Goal: Task Accomplishment & Management: Complete application form

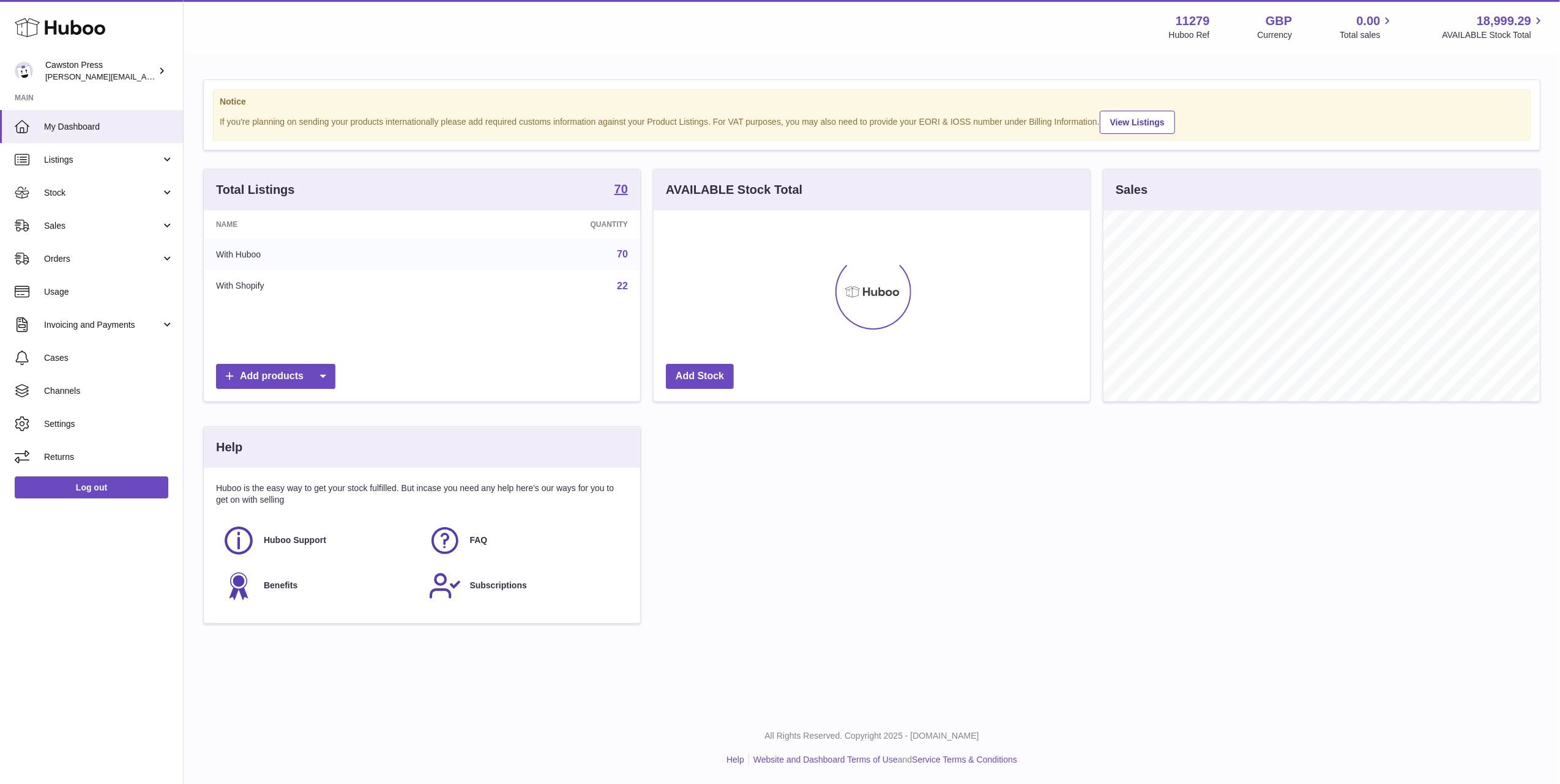
scroll to position [191, 437]
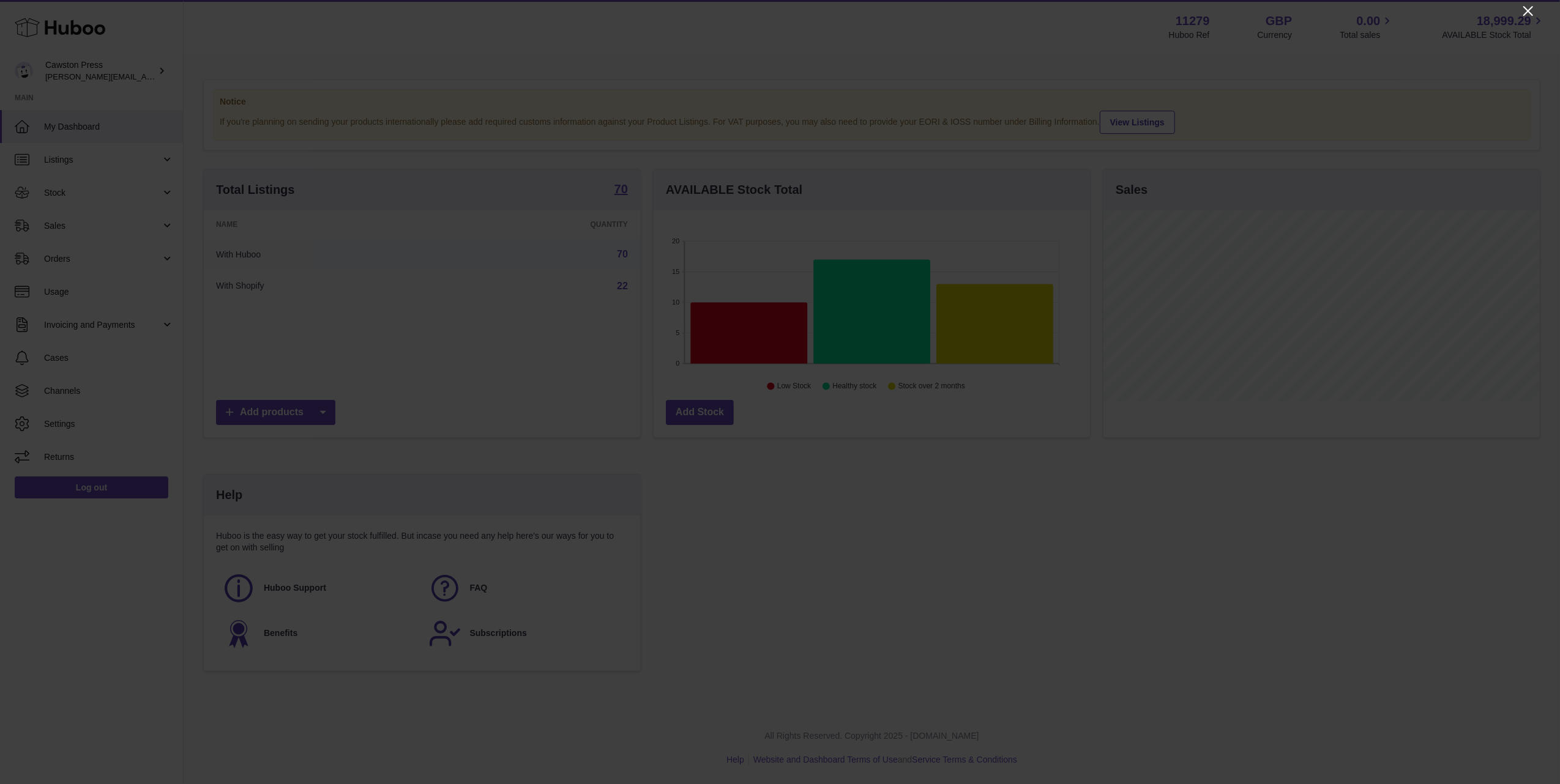
click at [1526, 8] on icon "Close" at bounding box center [1527, 11] width 10 height 10
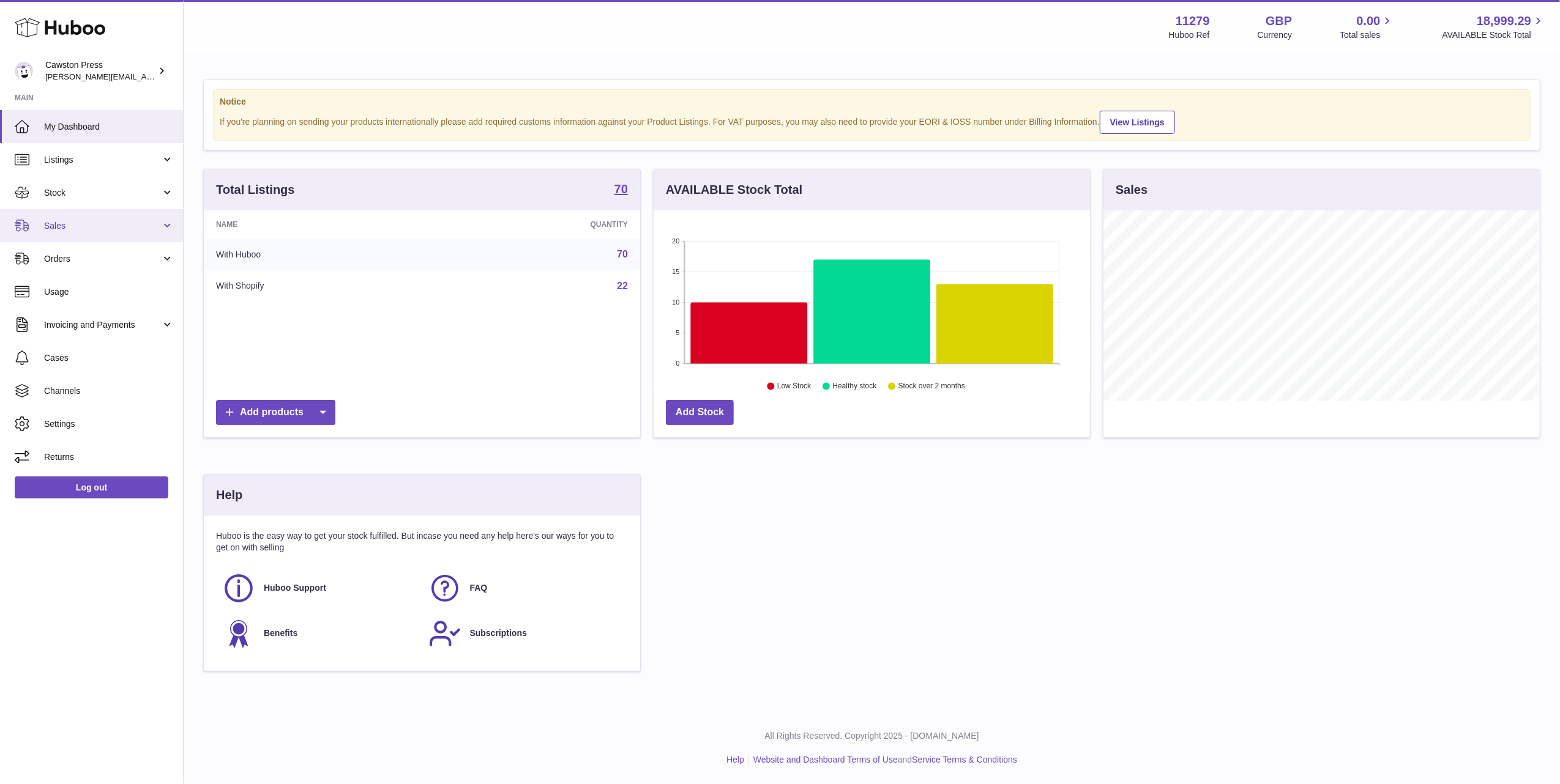
click at [130, 221] on span "Sales" at bounding box center [102, 226] width 117 height 11
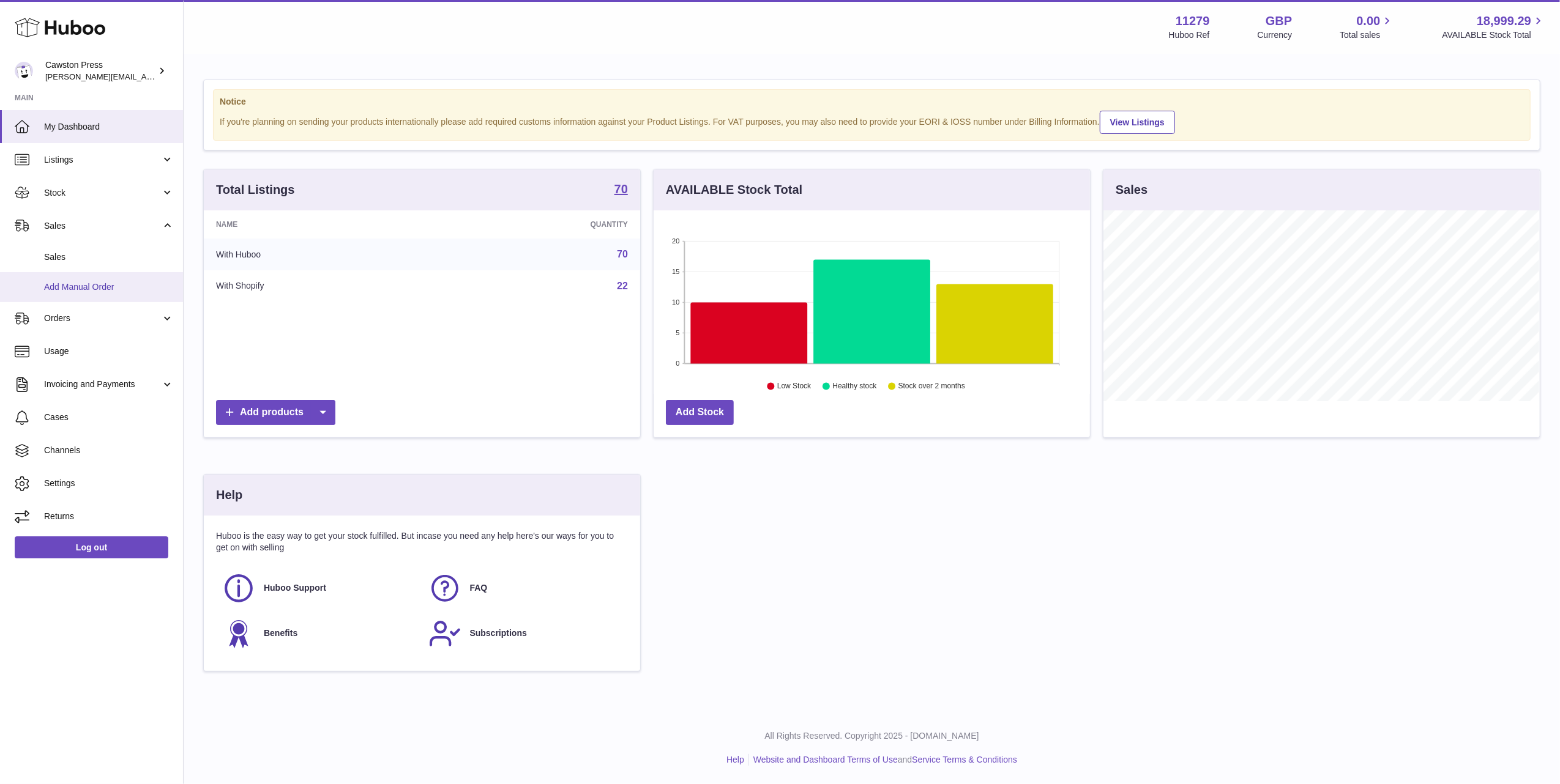
click at [130, 277] on link "Add Manual Order" at bounding box center [91, 287] width 183 height 30
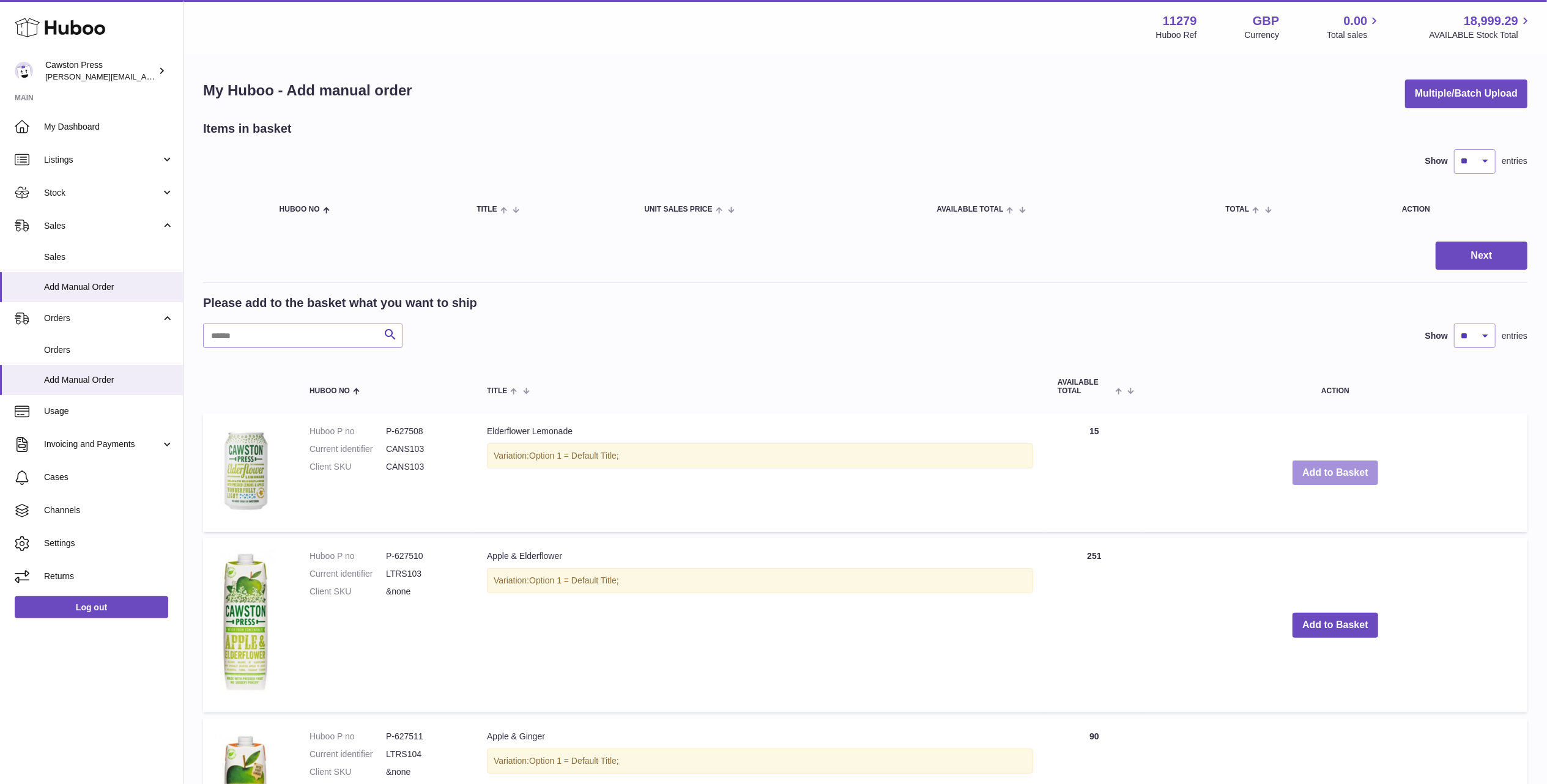
click at [1370, 470] on button "Add to Basket" at bounding box center [1335, 473] width 85 height 25
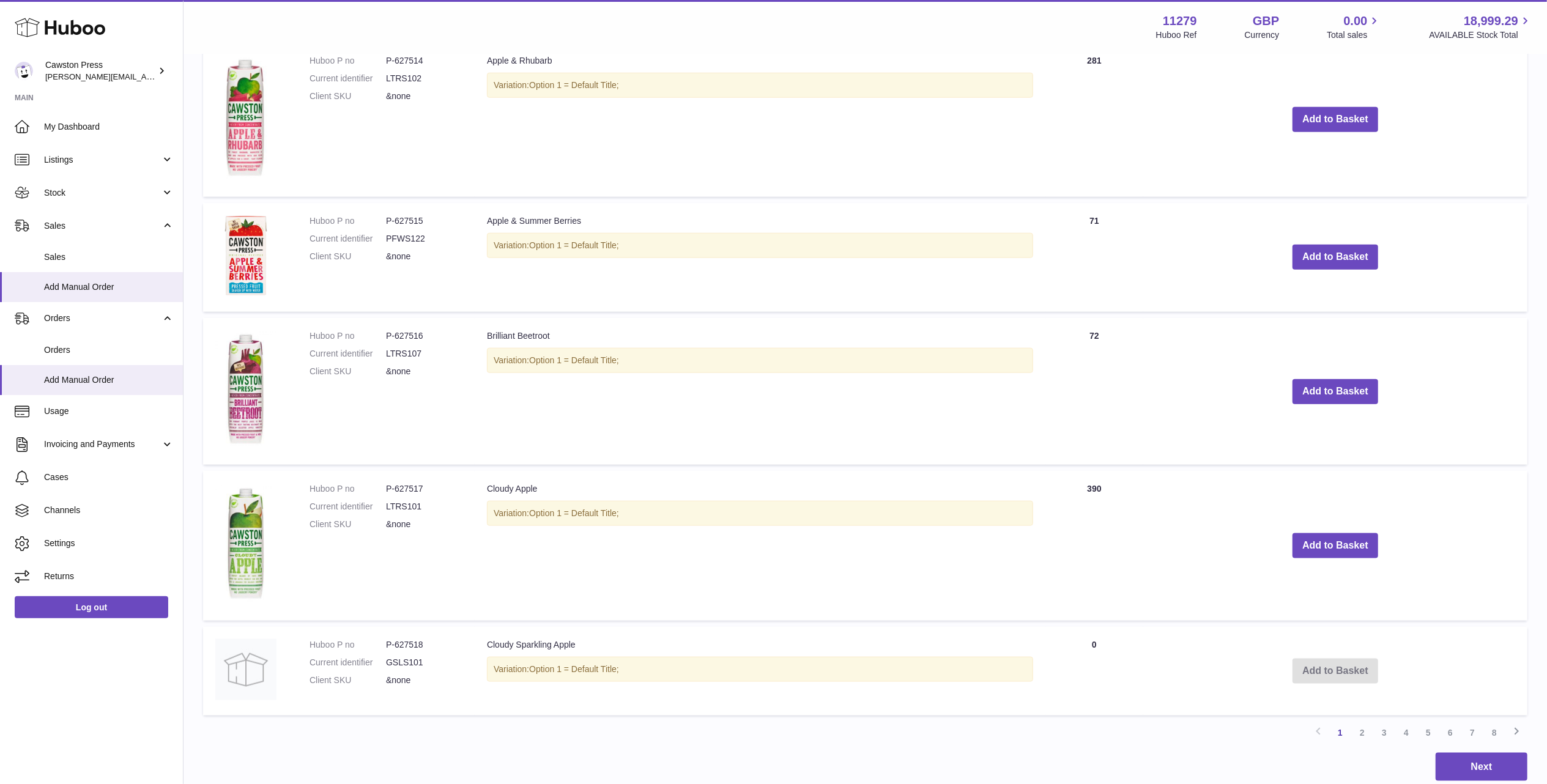
scroll to position [1299, 0]
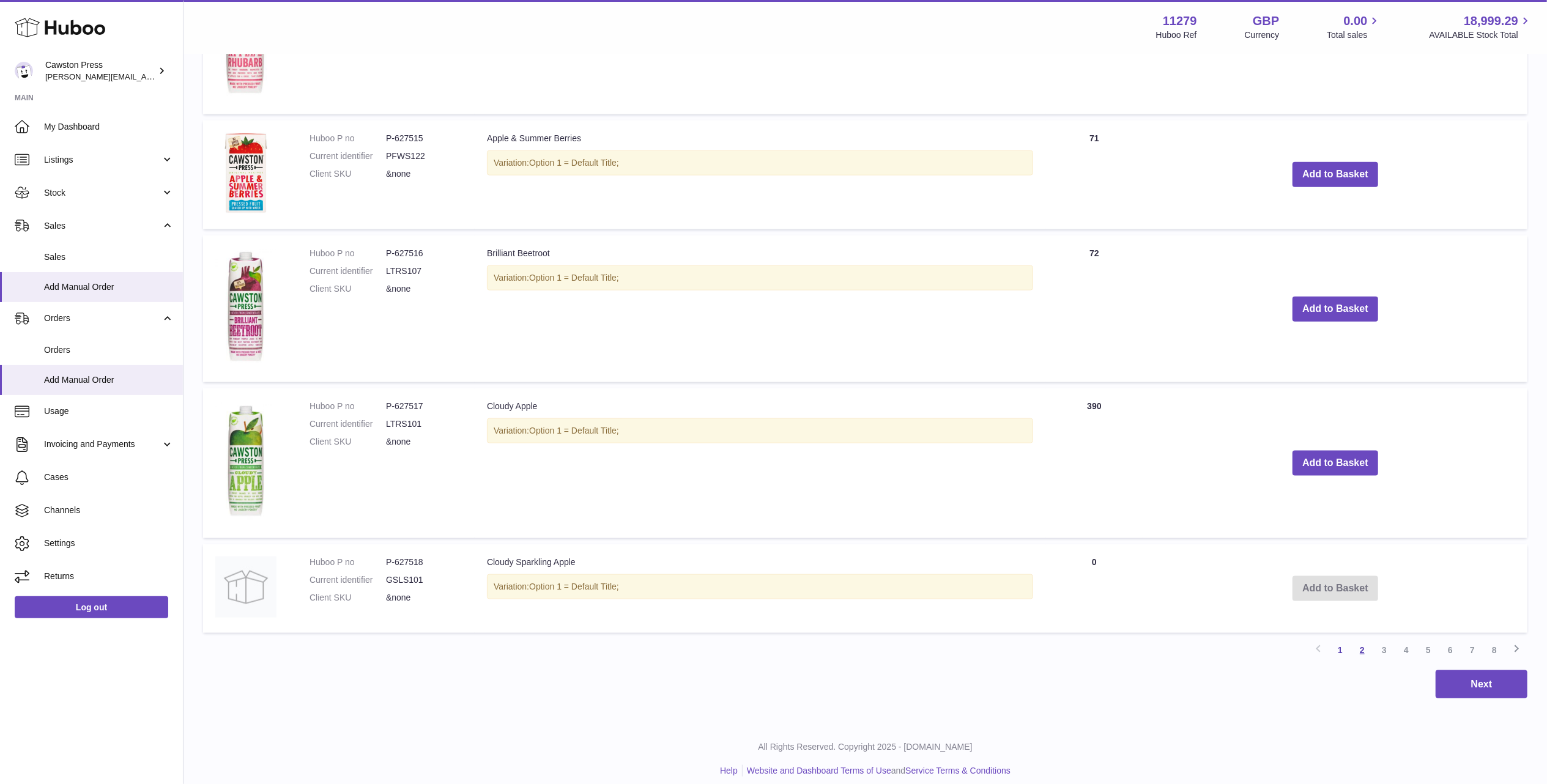
click at [1358, 647] on link "2" at bounding box center [1362, 650] width 22 height 22
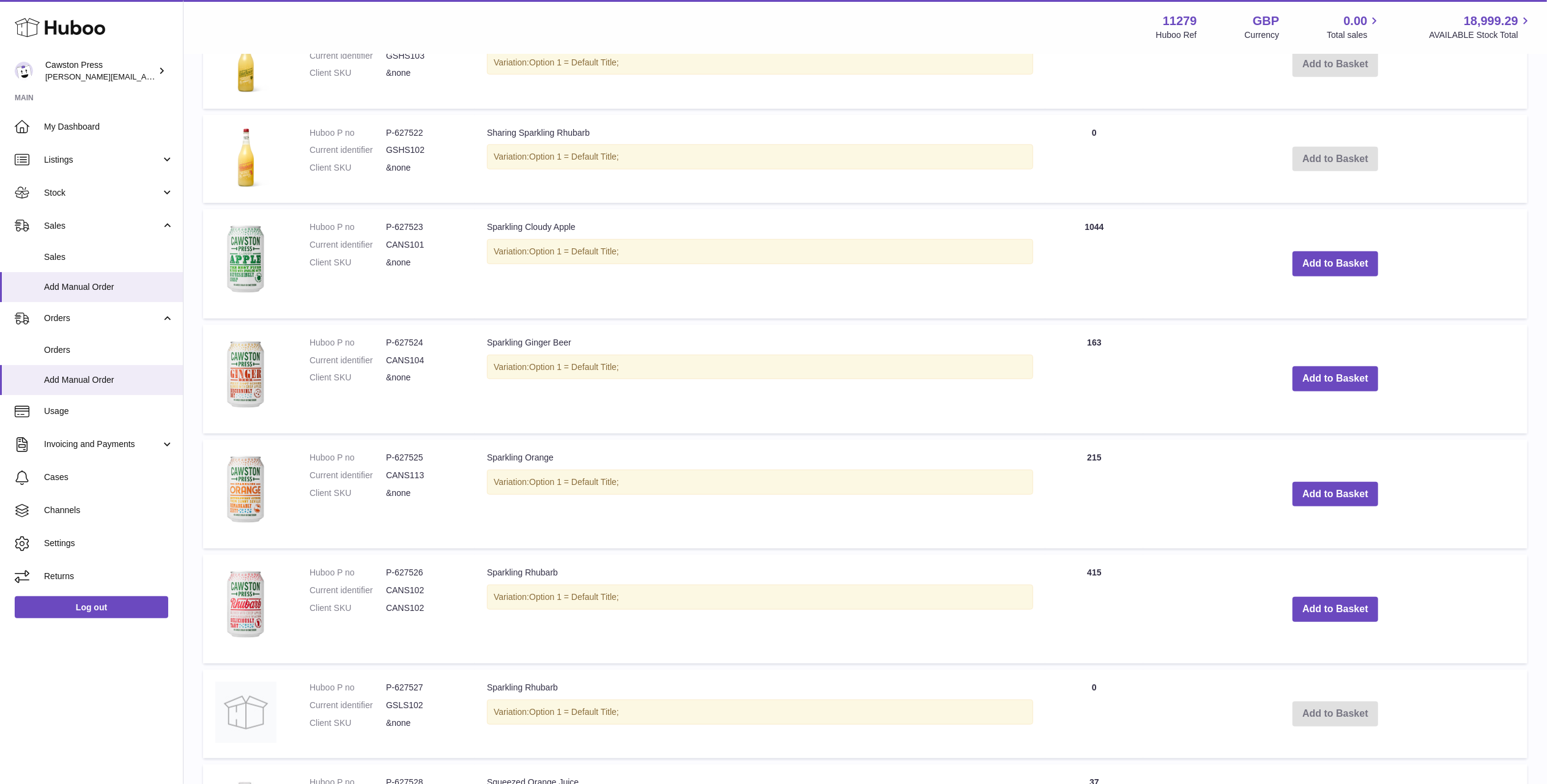
scroll to position [789, 0]
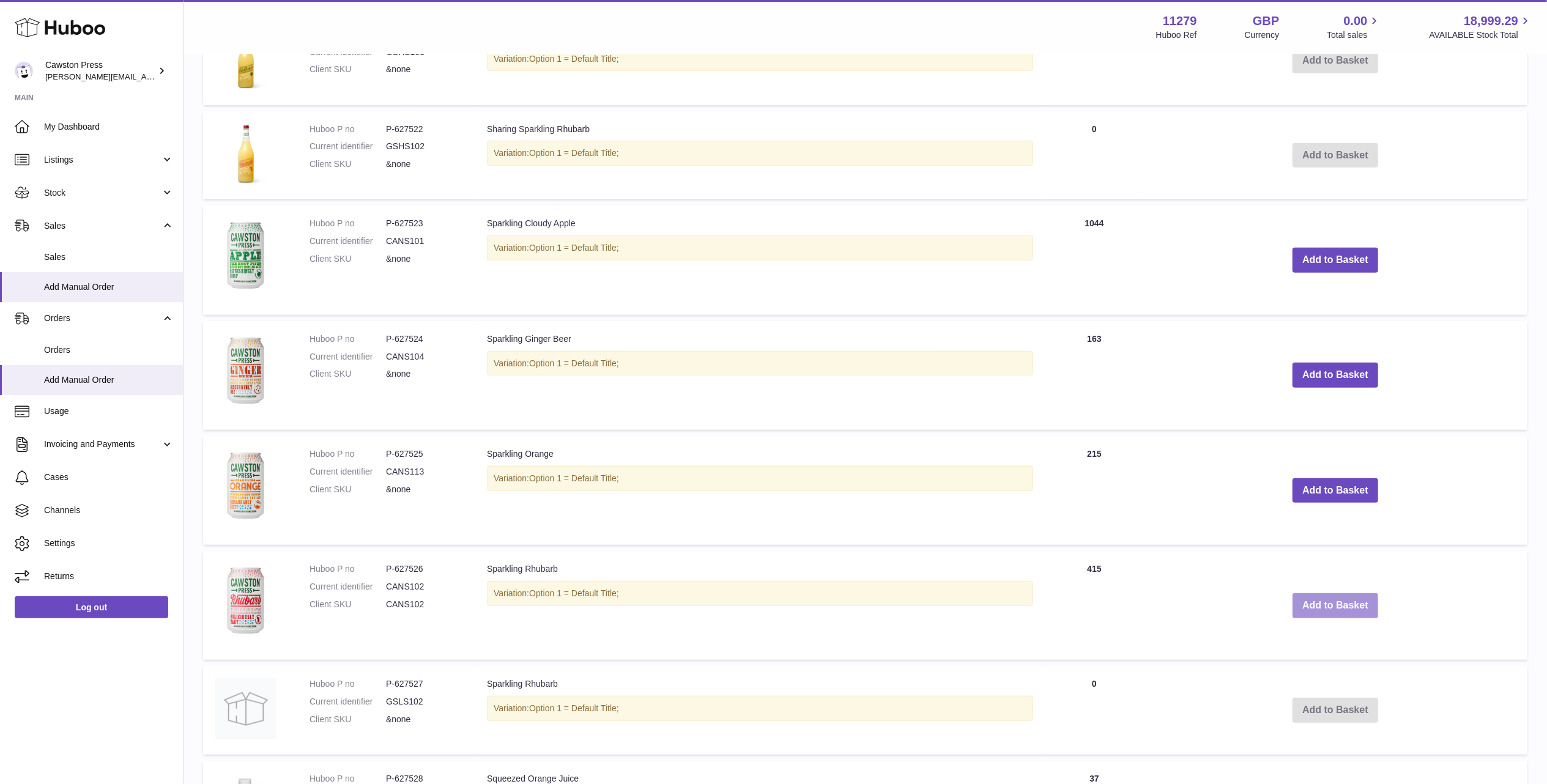
click at [1324, 598] on button "Add to Basket" at bounding box center [1335, 605] width 85 height 25
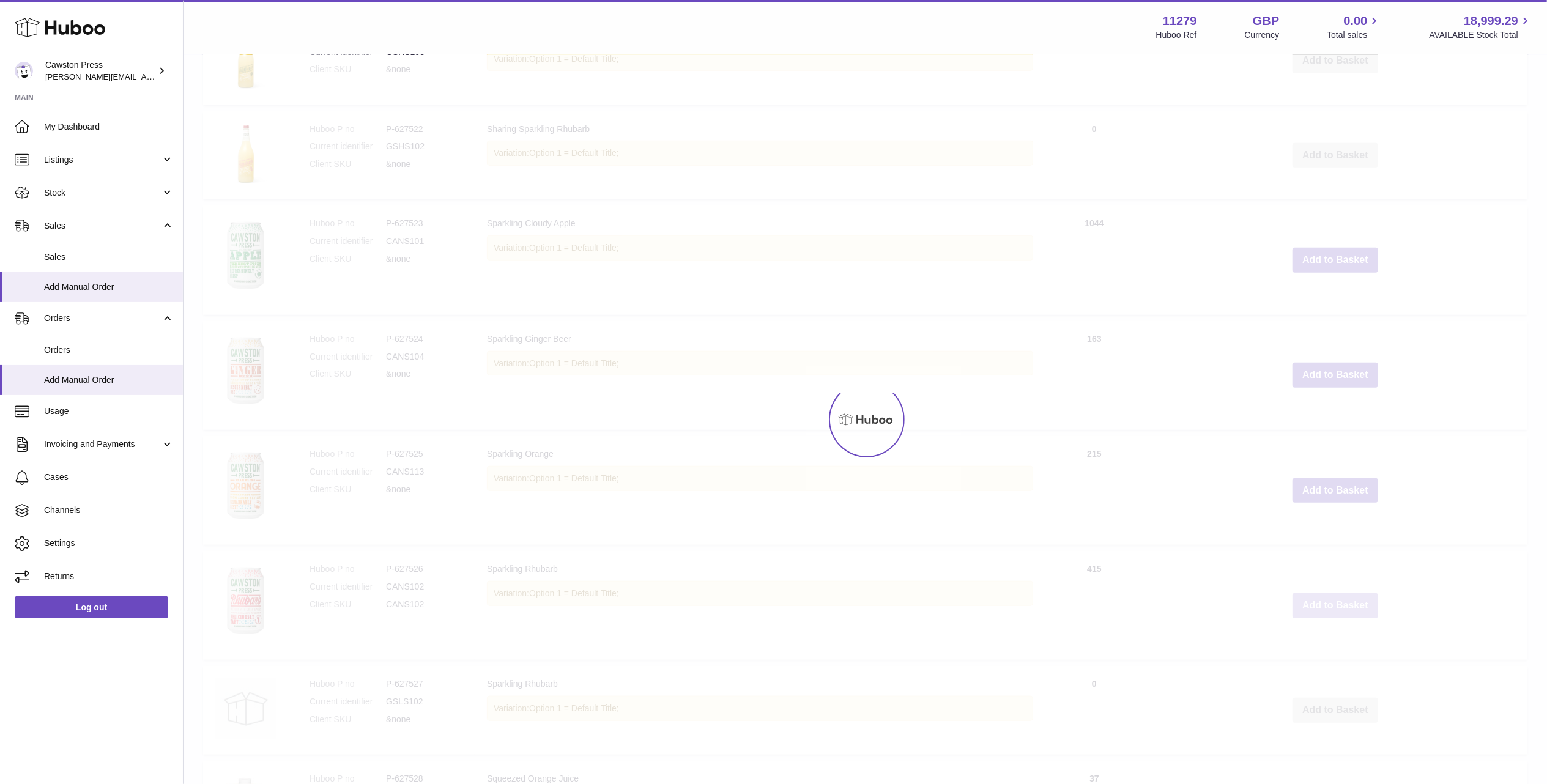
scroll to position [904, 0]
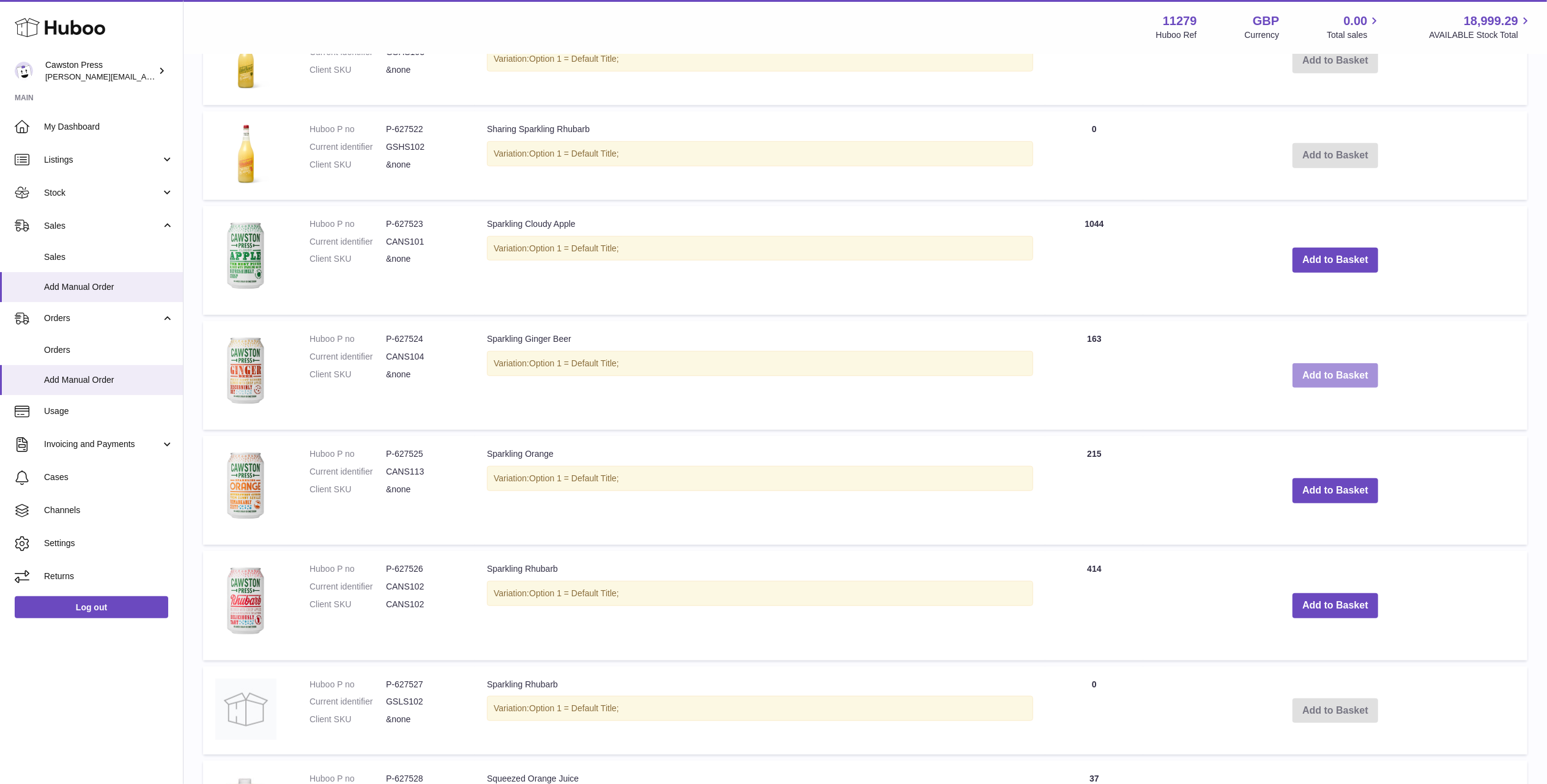
click at [1353, 374] on button "Add to Basket" at bounding box center [1335, 375] width 85 height 25
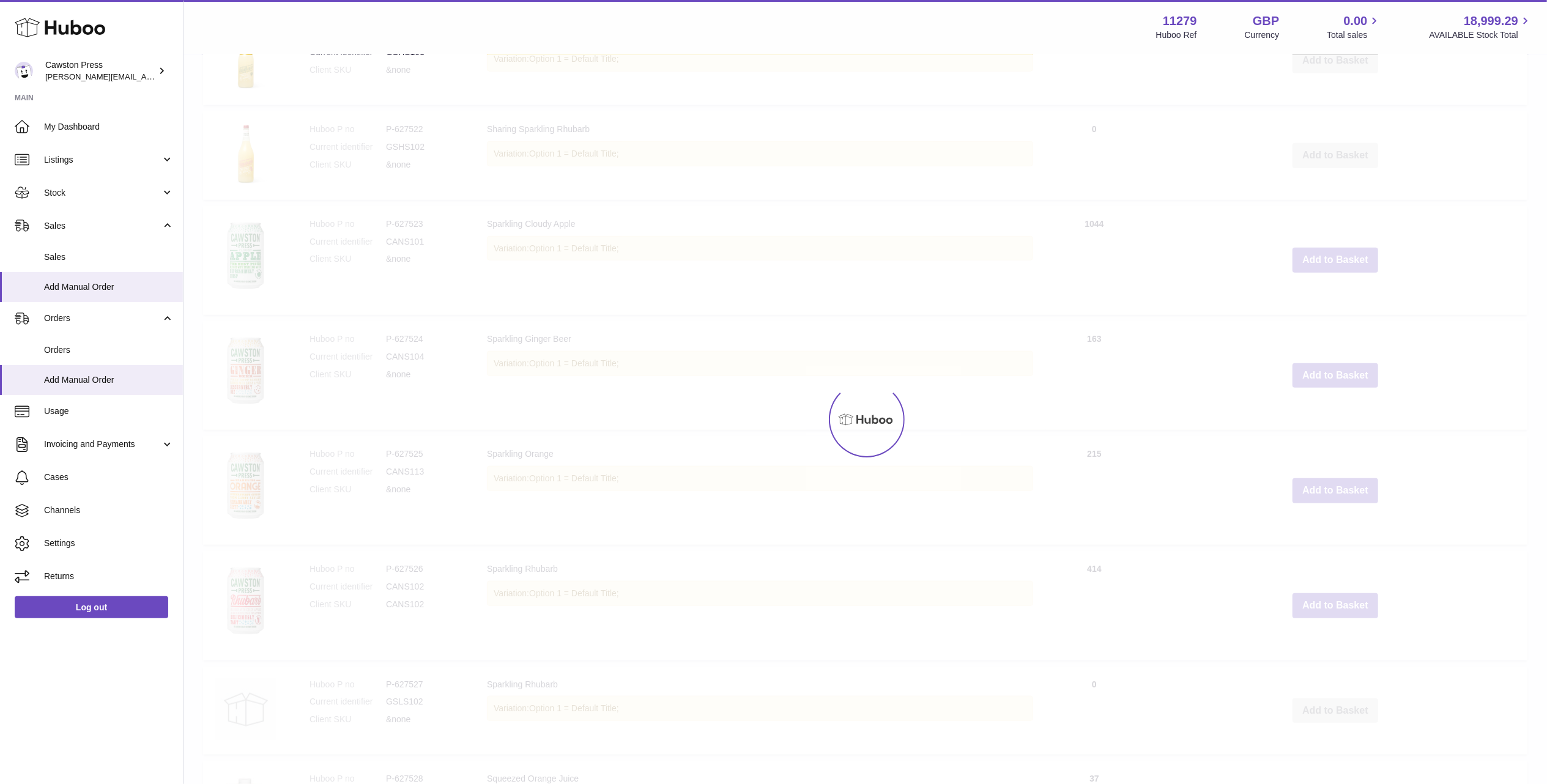
click at [1342, 246] on div at bounding box center [865, 419] width 1363 height 729
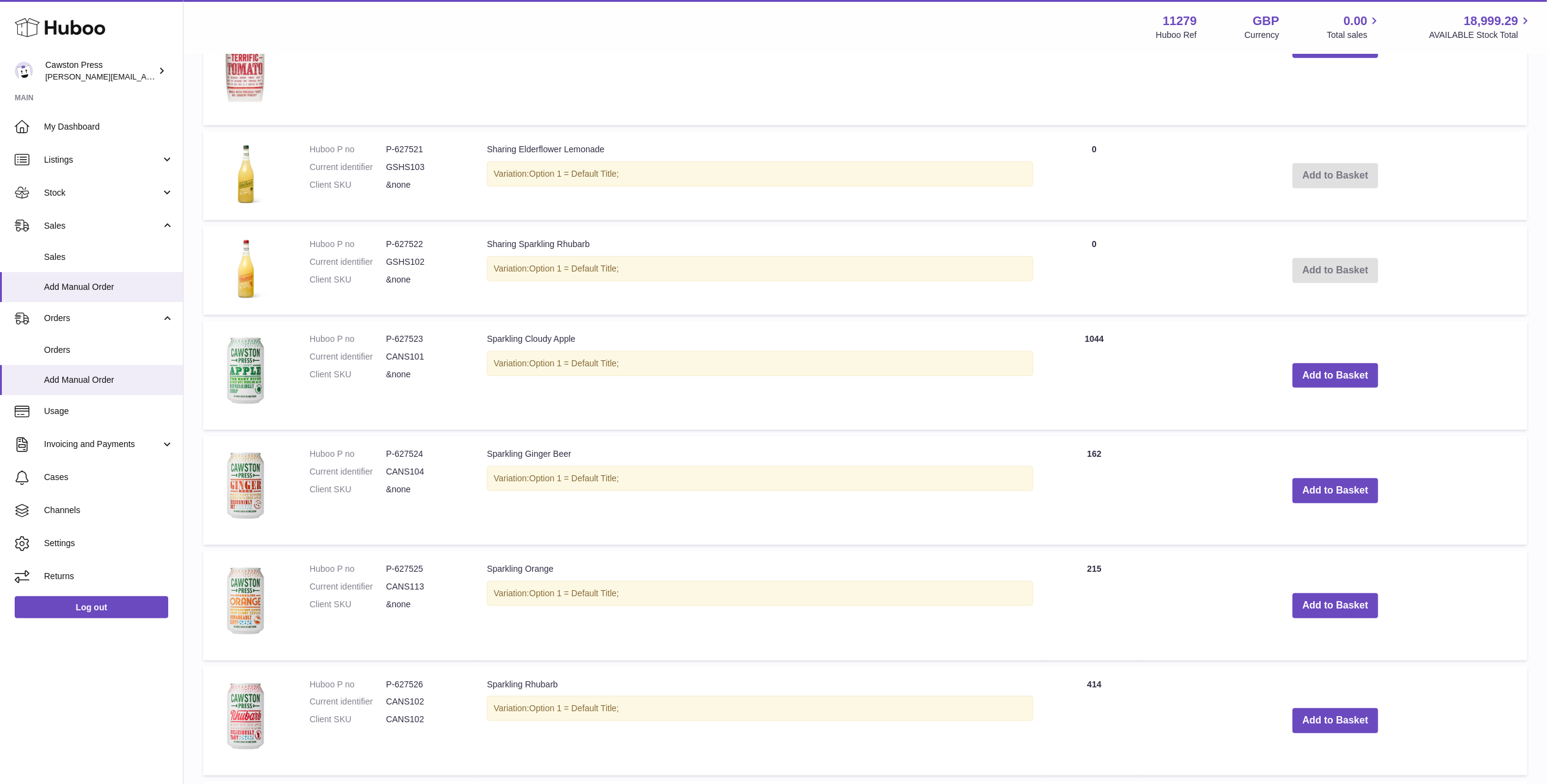
scroll to position [1018, 0]
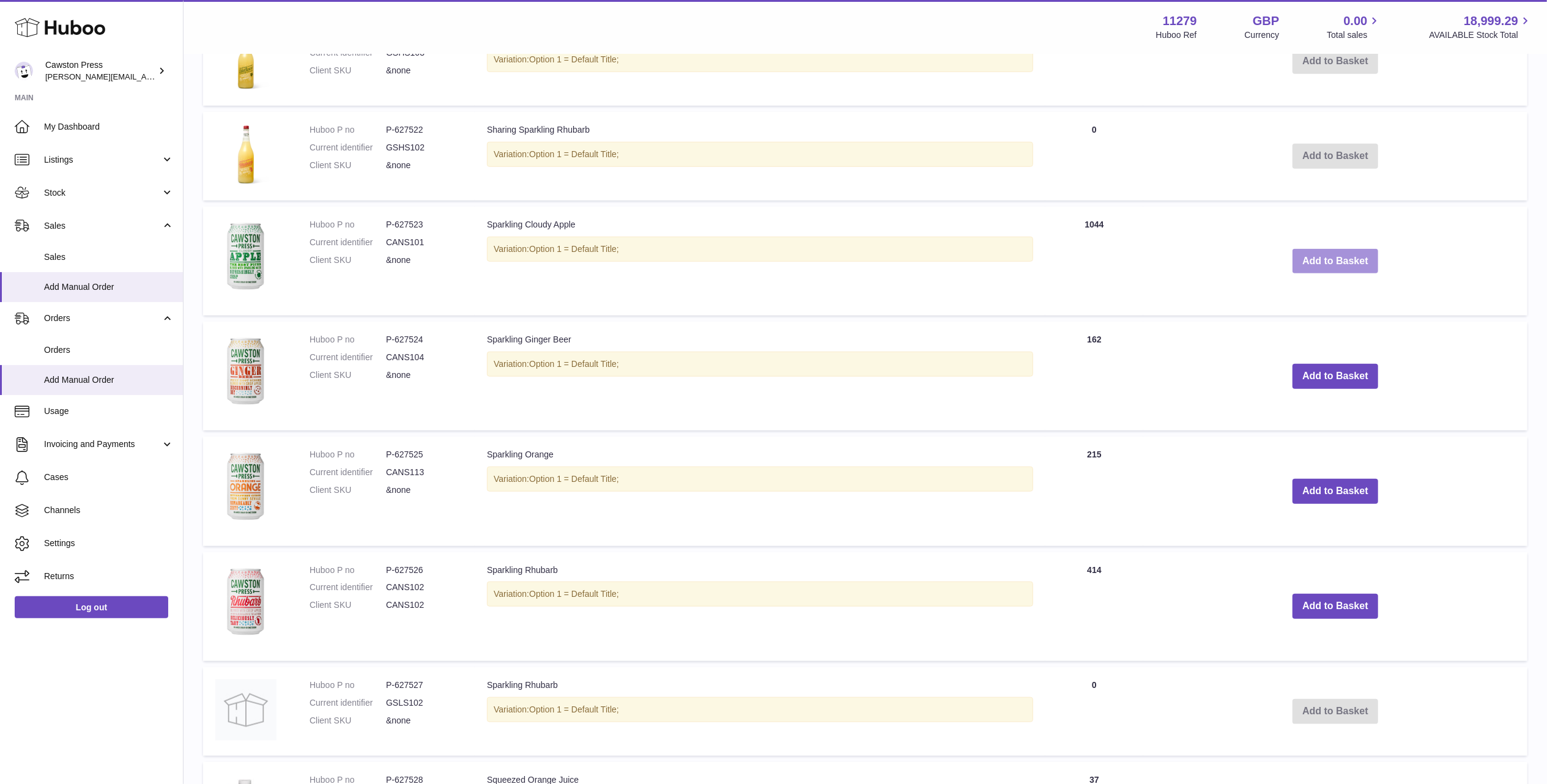
click at [1329, 249] on button "Add to Basket" at bounding box center [1335, 261] width 85 height 25
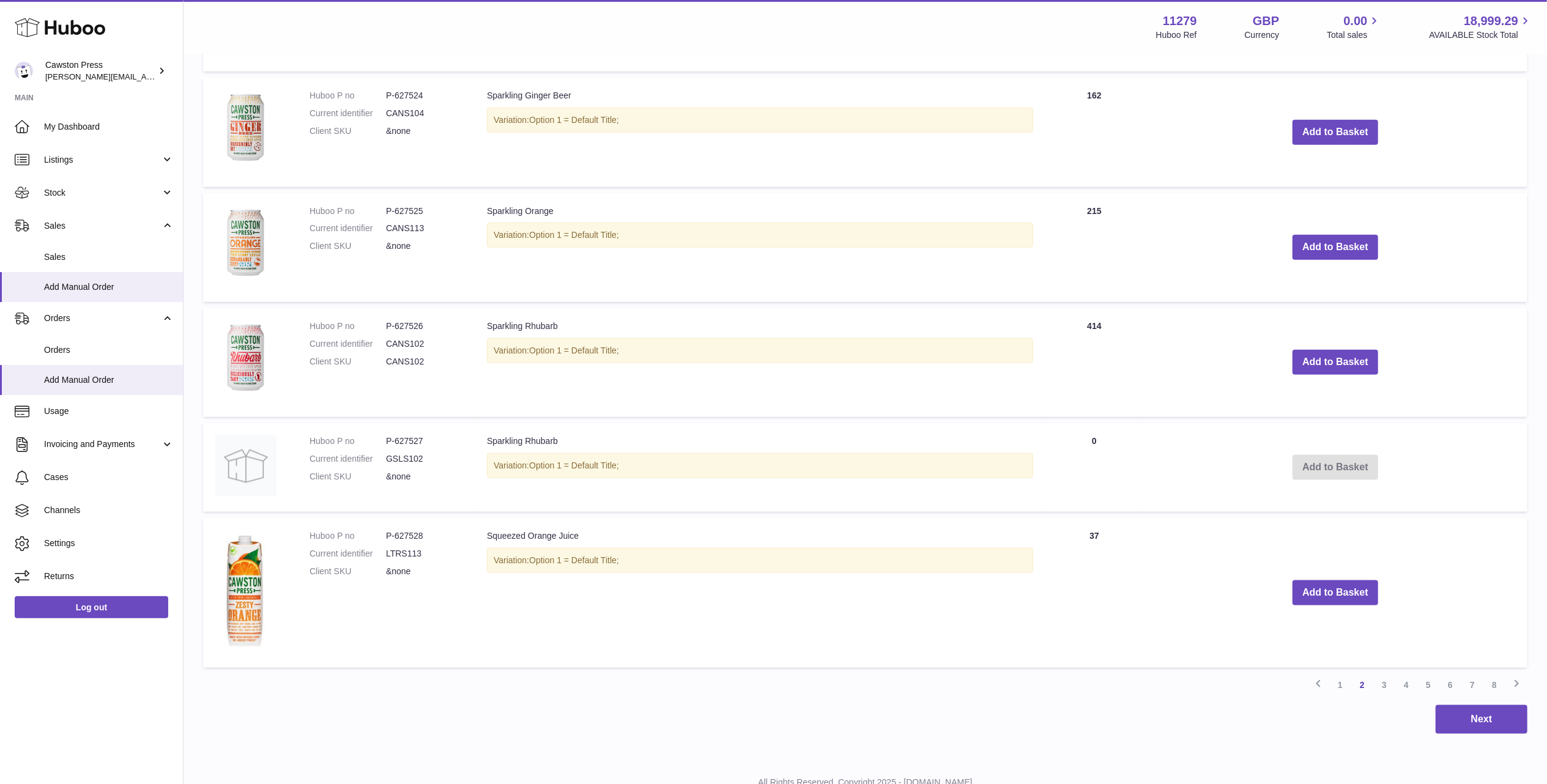
scroll to position [1410, 0]
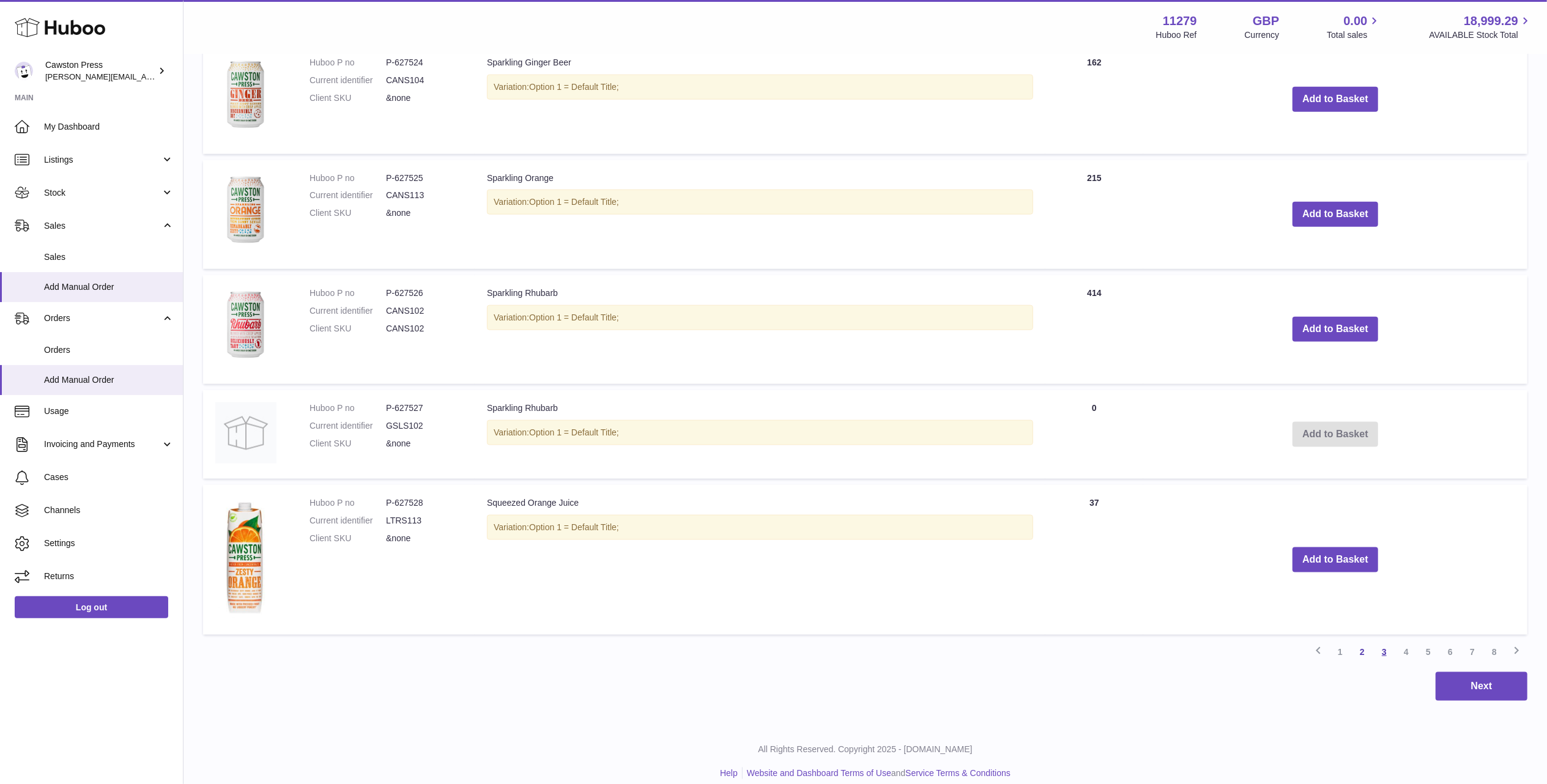
click at [1385, 641] on link "3" at bounding box center [1384, 652] width 22 height 22
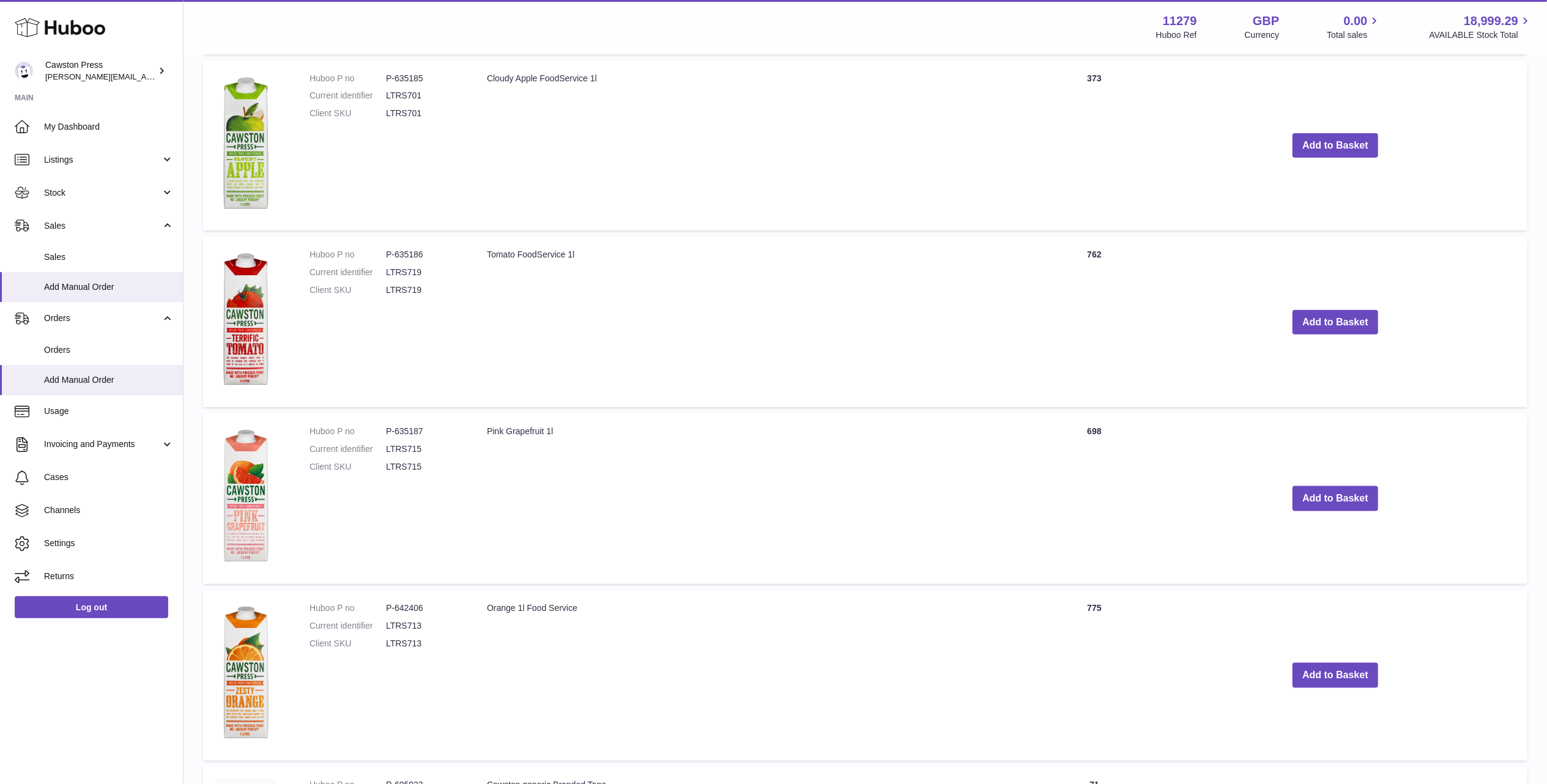
scroll to position [1686, 0]
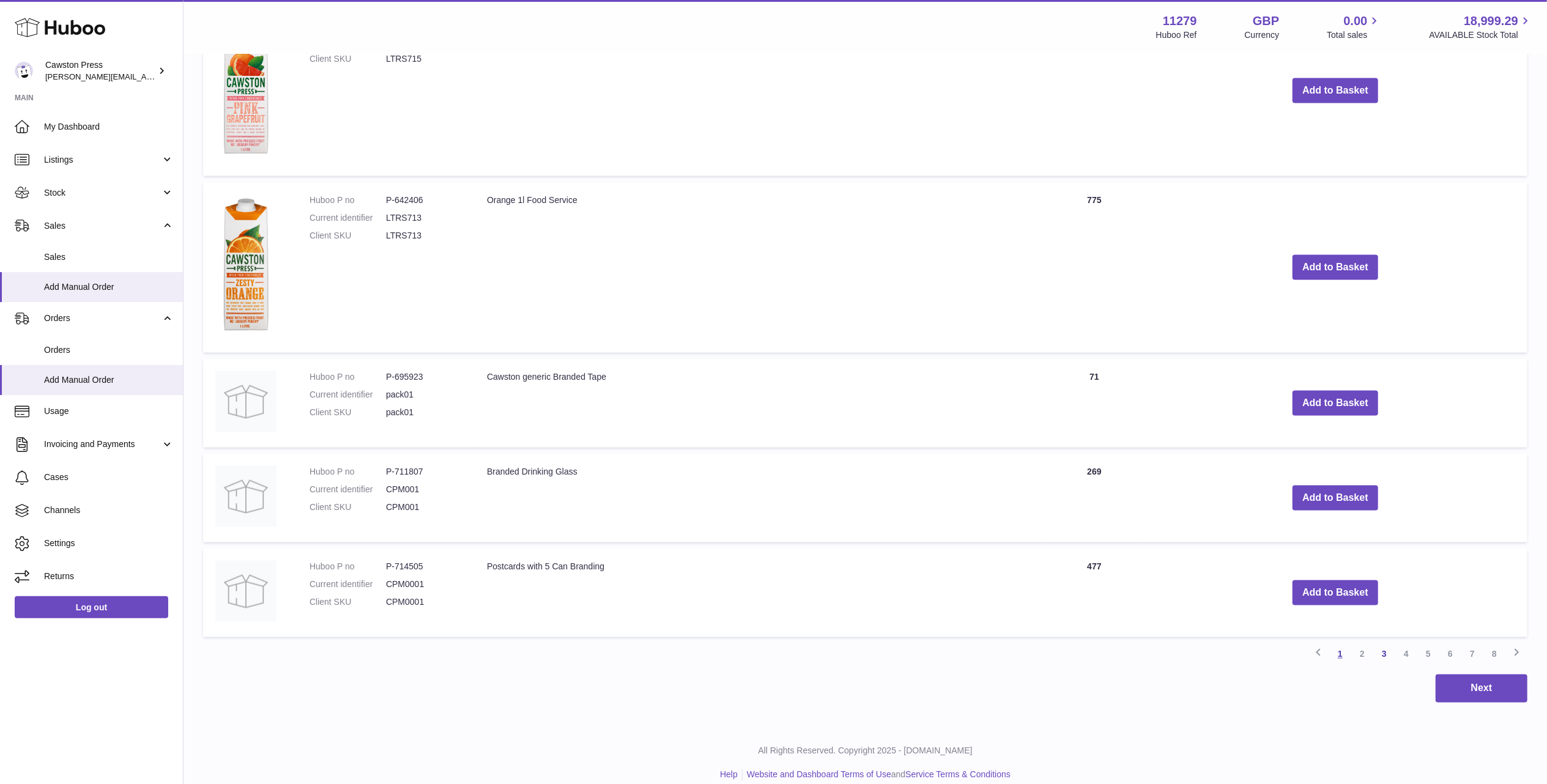
click at [1343, 644] on link "1" at bounding box center [1340, 655] width 22 height 22
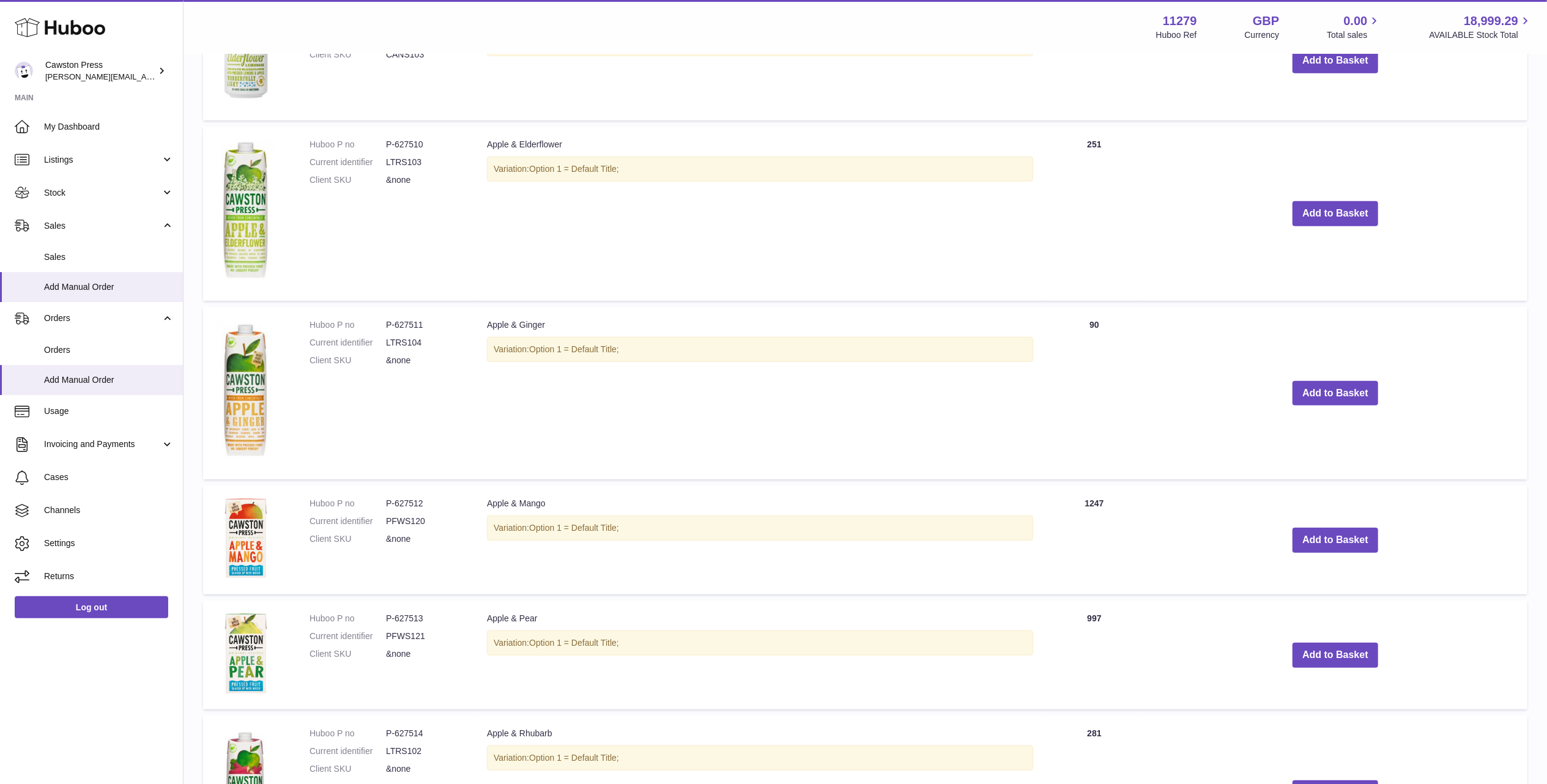
scroll to position [1116, 0]
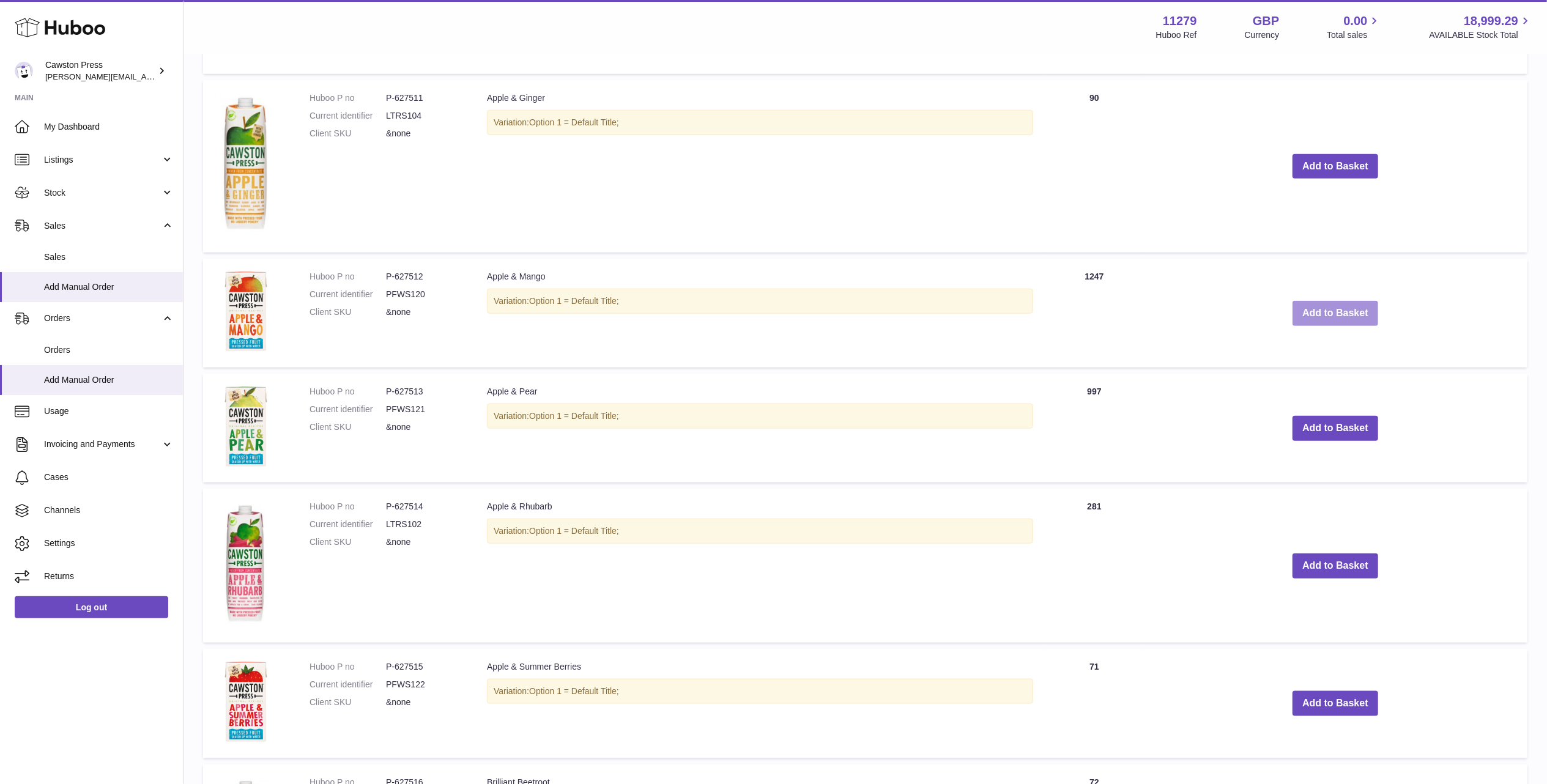
click at [1349, 301] on button "Add to Basket" at bounding box center [1335, 313] width 85 height 25
click at [1341, 417] on button "Add to Basket" at bounding box center [1335, 429] width 85 height 25
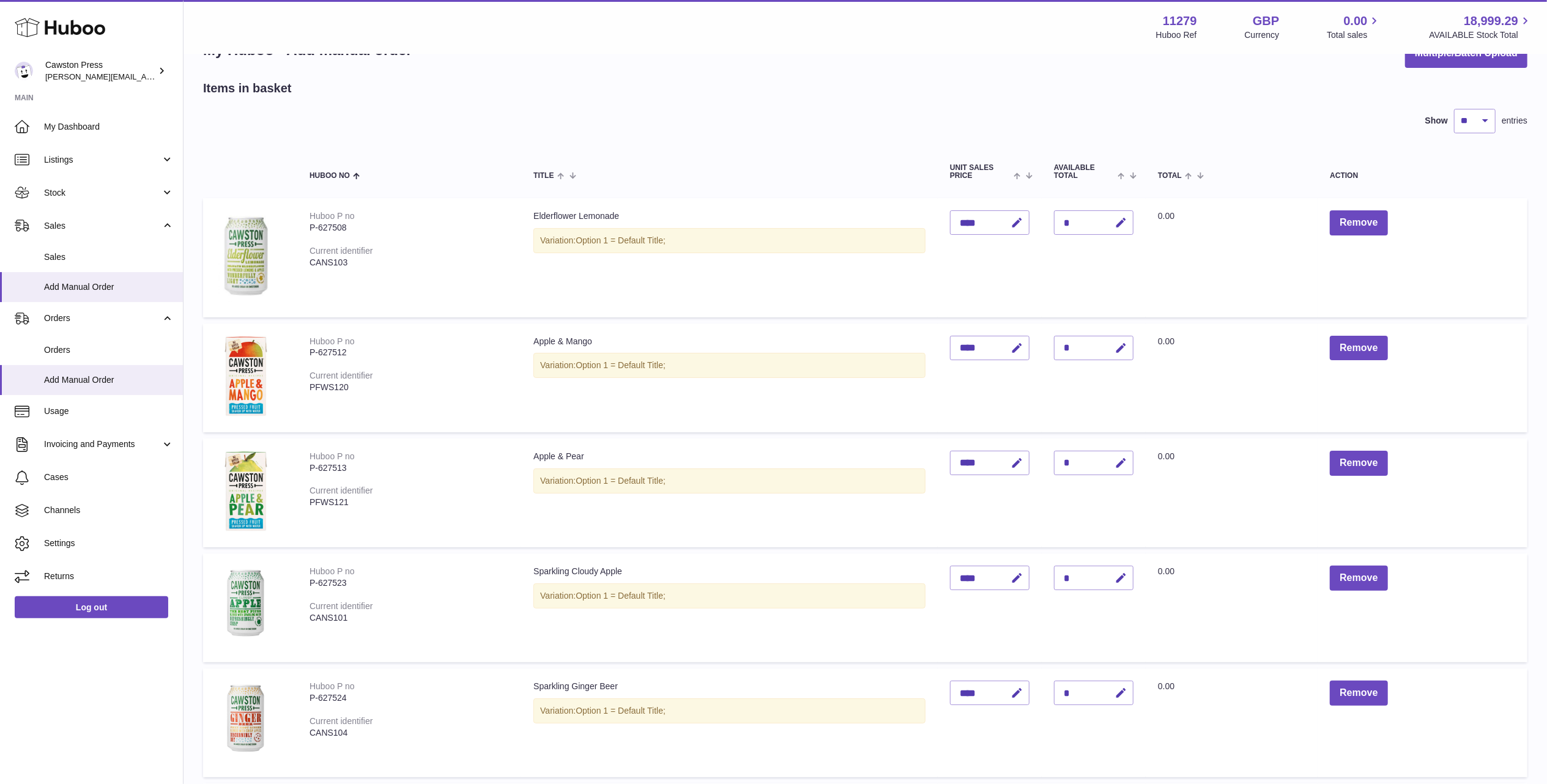
scroll to position [39, 0]
click at [1124, 223] on icon "button" at bounding box center [1121, 224] width 13 height 13
type input "*"
drag, startPoint x: 1111, startPoint y: 218, endPoint x: 1124, endPoint y: 309, distance: 91.9
click at [1111, 220] on button "submit" at bounding box center [1119, 224] width 23 height 20
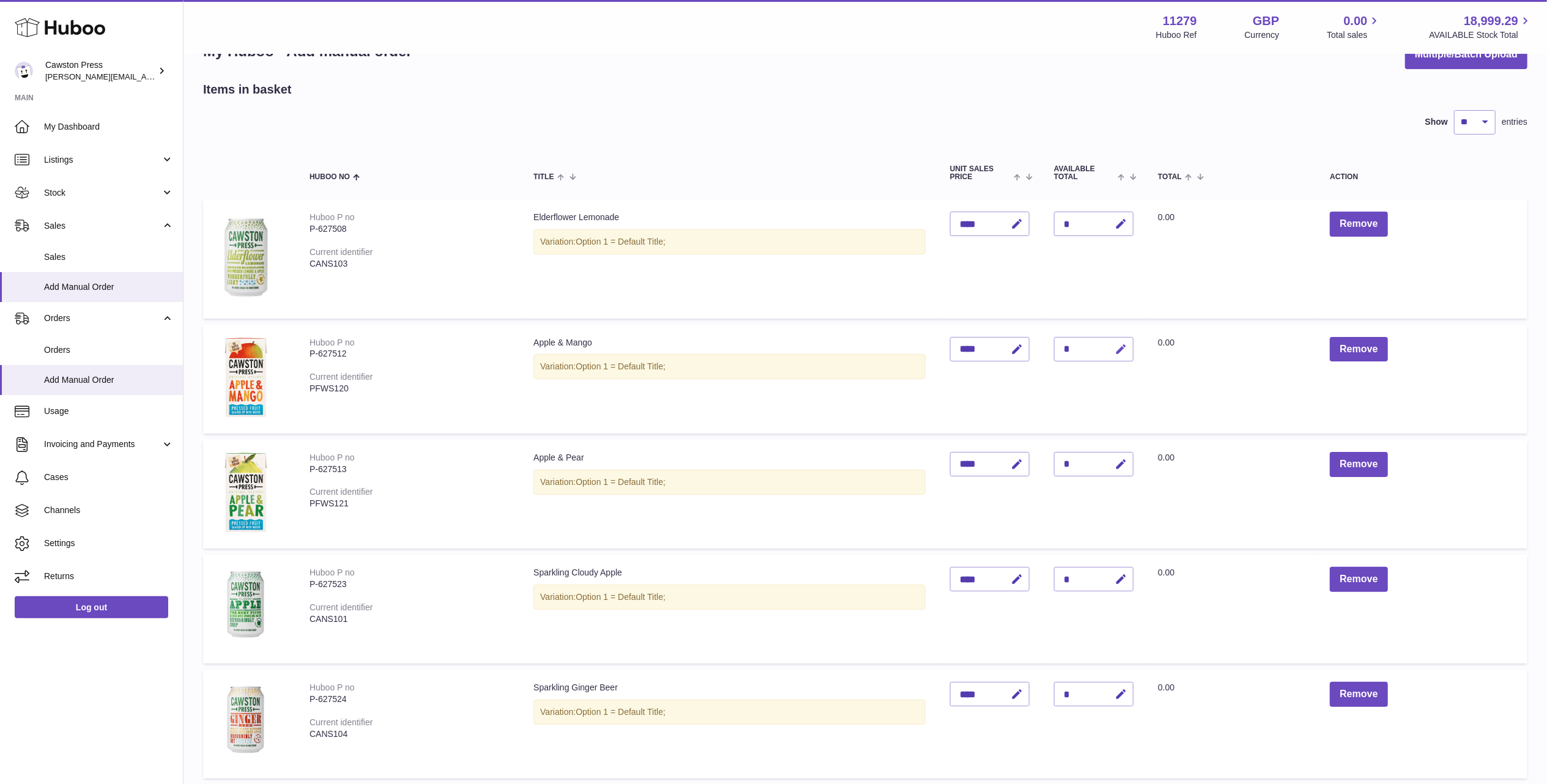
click at [1123, 350] on icon "button" at bounding box center [1121, 350] width 13 height 13
type input "*"
click at [1123, 348] on icon "submit" at bounding box center [1121, 349] width 11 height 11
click at [1121, 459] on icon "button" at bounding box center [1121, 464] width 13 height 13
type input "*"
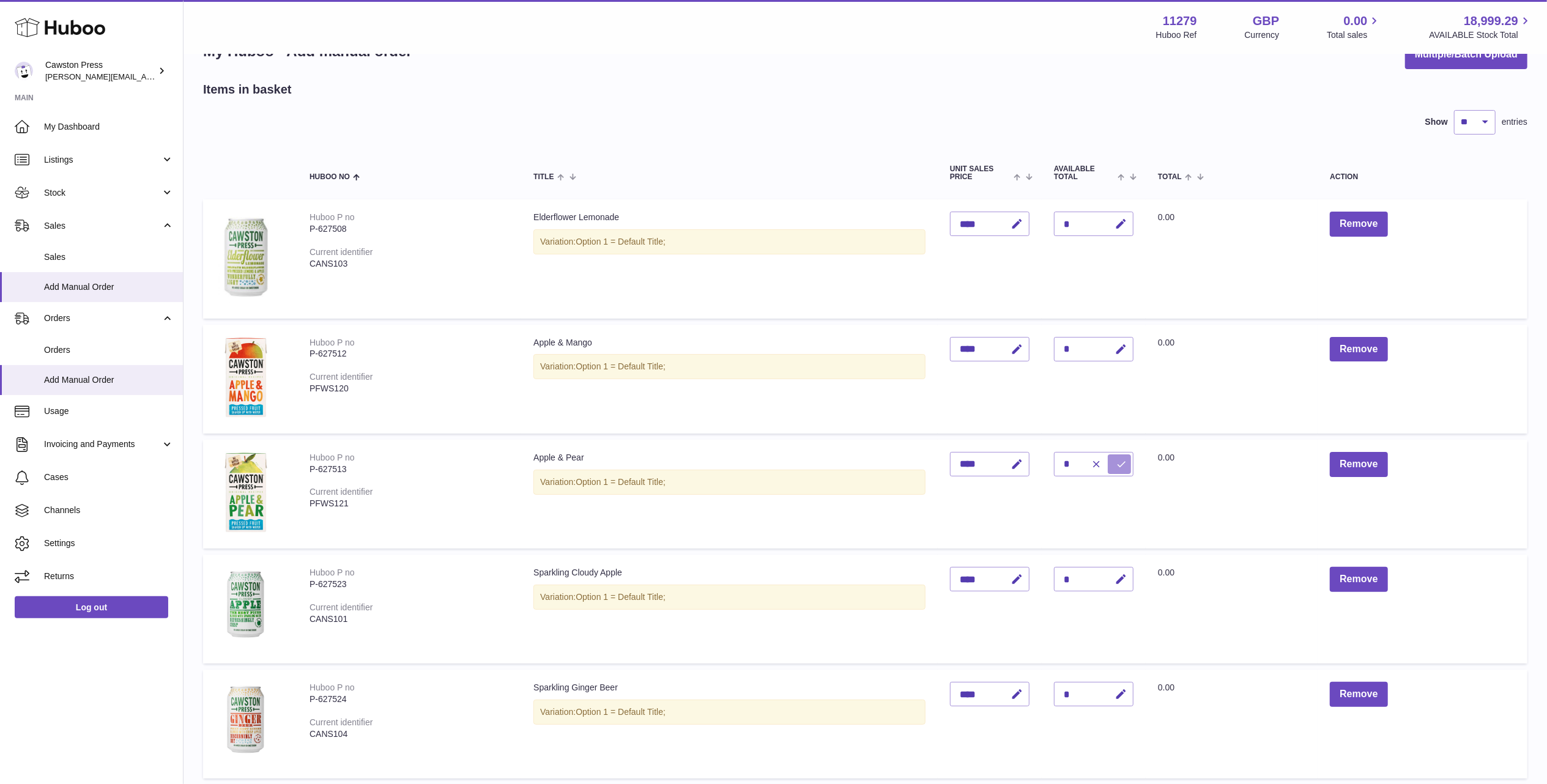
drag, startPoint x: 1121, startPoint y: 458, endPoint x: 1120, endPoint y: 478, distance: 20.0
click at [1120, 459] on icon "submit" at bounding box center [1121, 464] width 11 height 11
click at [1123, 576] on icon "button" at bounding box center [1121, 579] width 13 height 13
type input "*"
drag, startPoint x: 1127, startPoint y: 572, endPoint x: 1127, endPoint y: 586, distance: 14.0
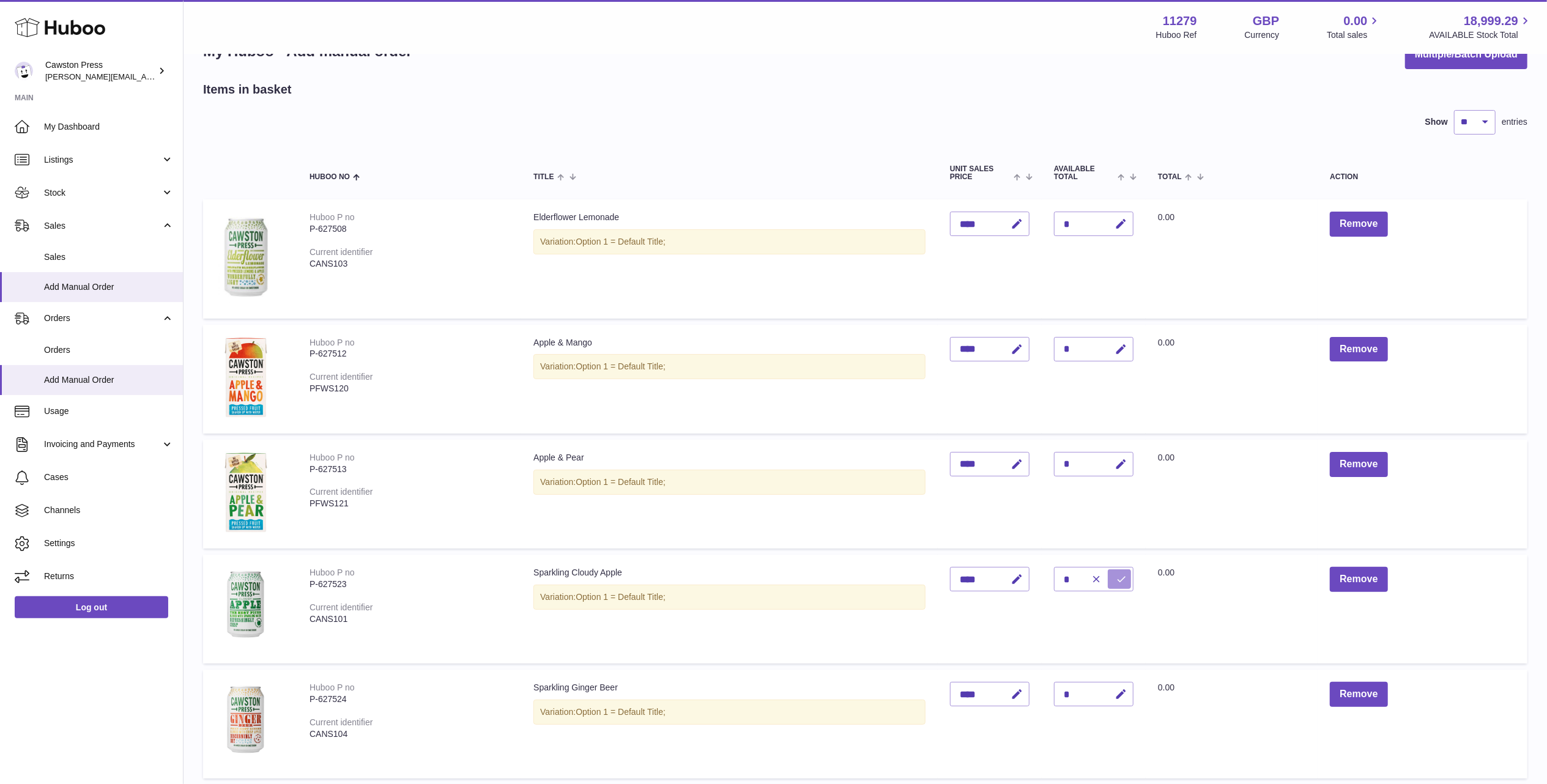
click at [1126, 573] on icon "submit" at bounding box center [1121, 579] width 11 height 11
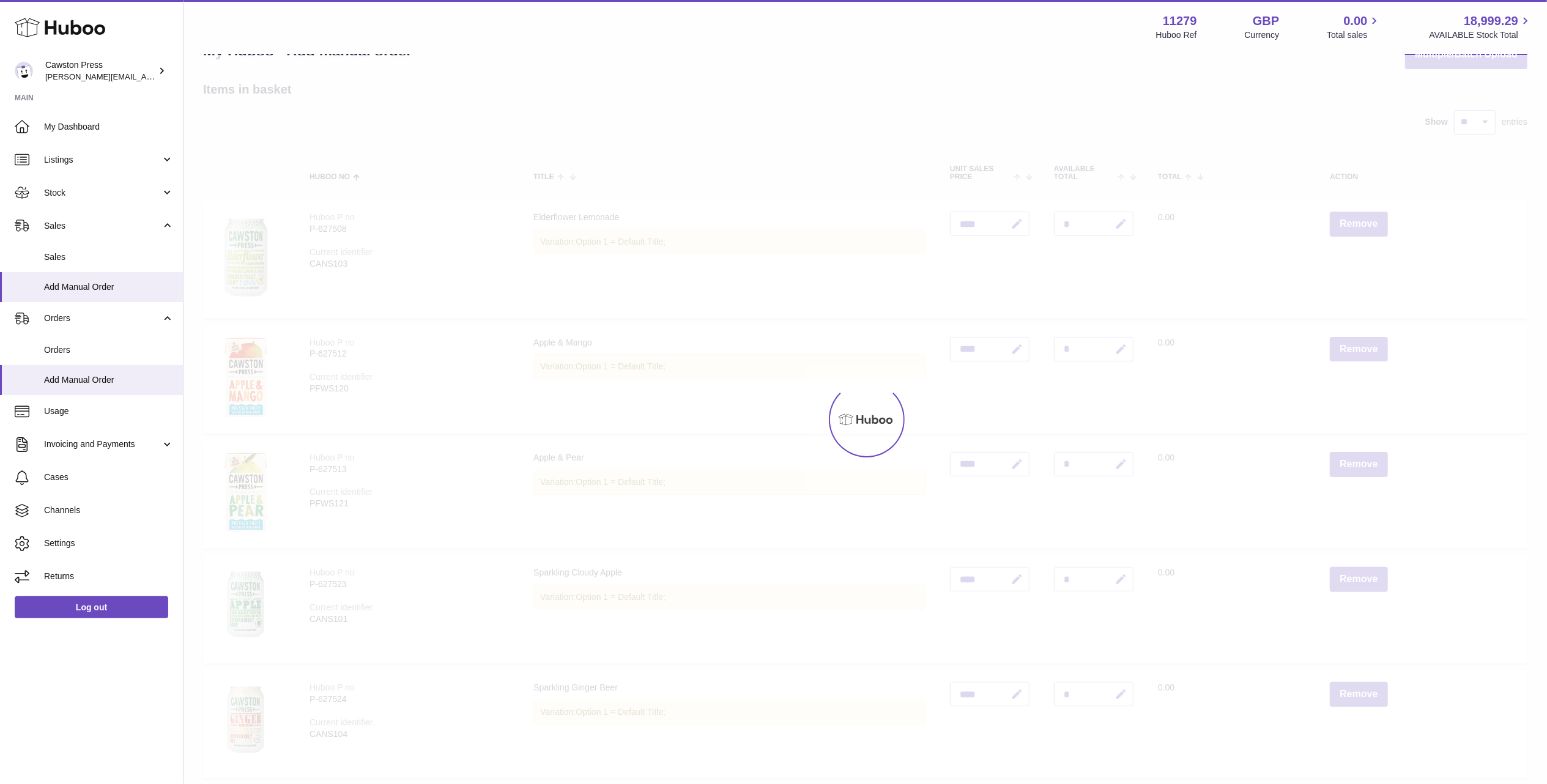
click at [1120, 688] on icon "button" at bounding box center [1121, 695] width 13 height 13
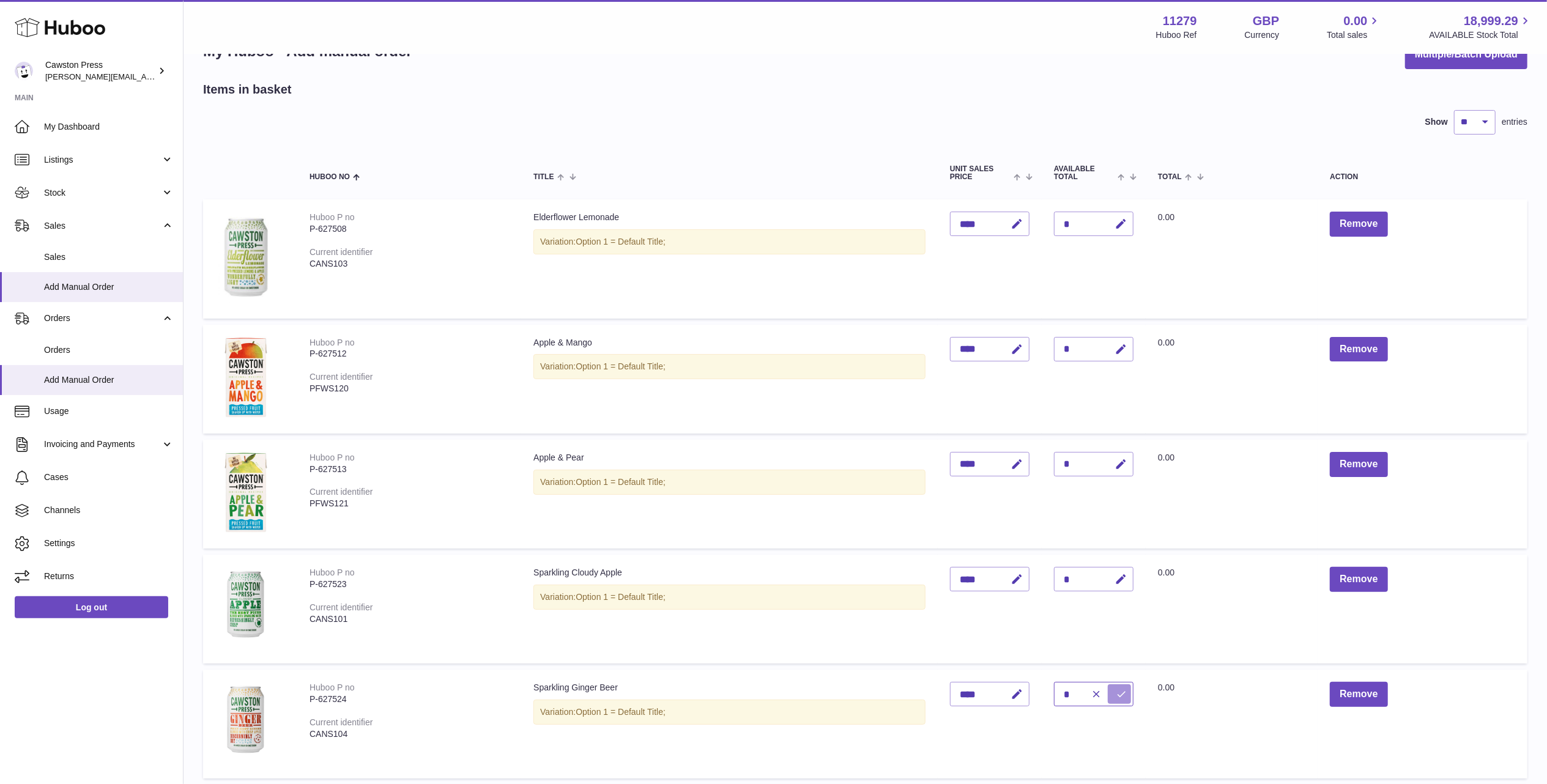
type input "*"
click at [1126, 690] on icon "submit" at bounding box center [1121, 694] width 11 height 11
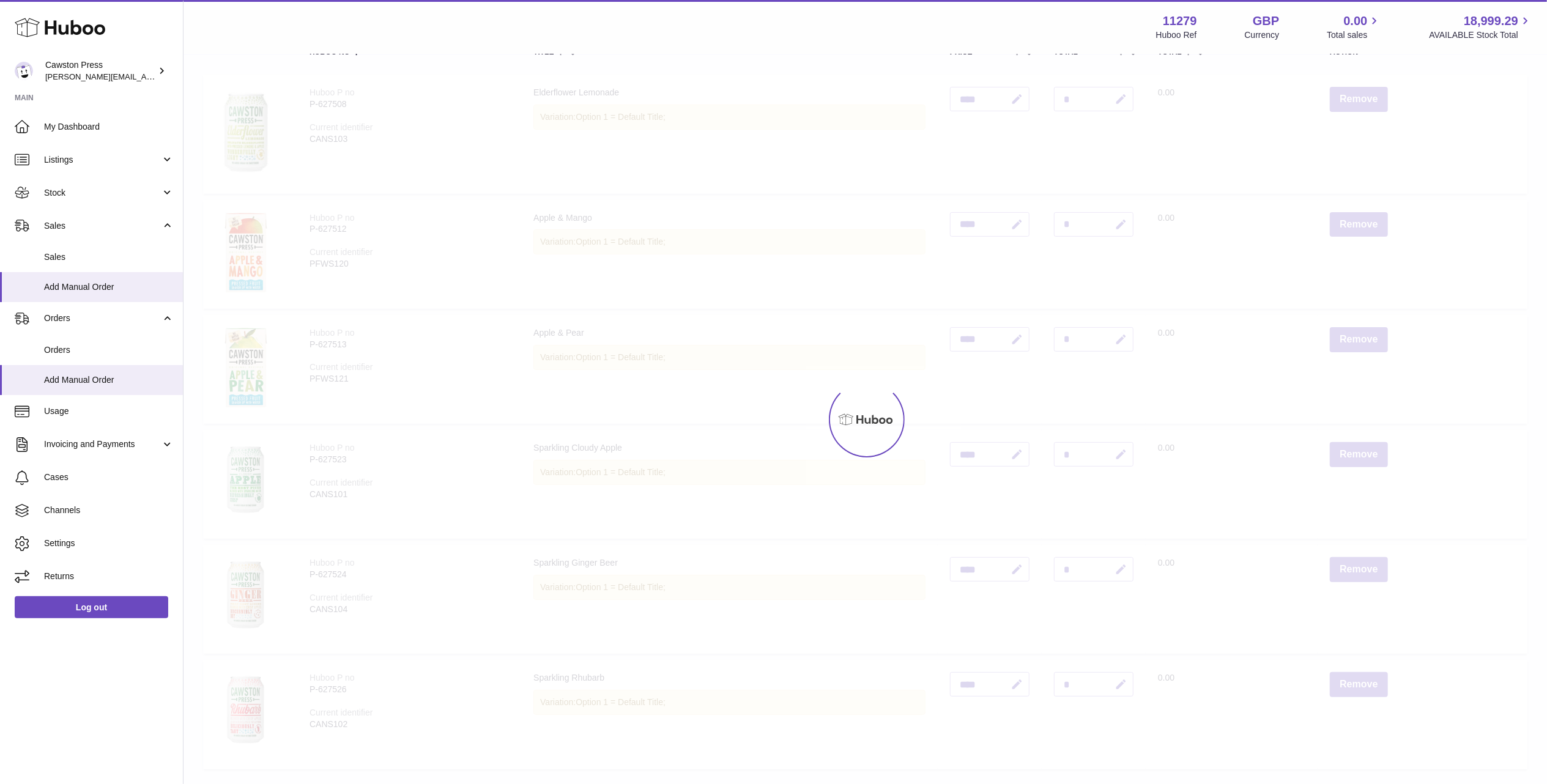
scroll to position [365, 0]
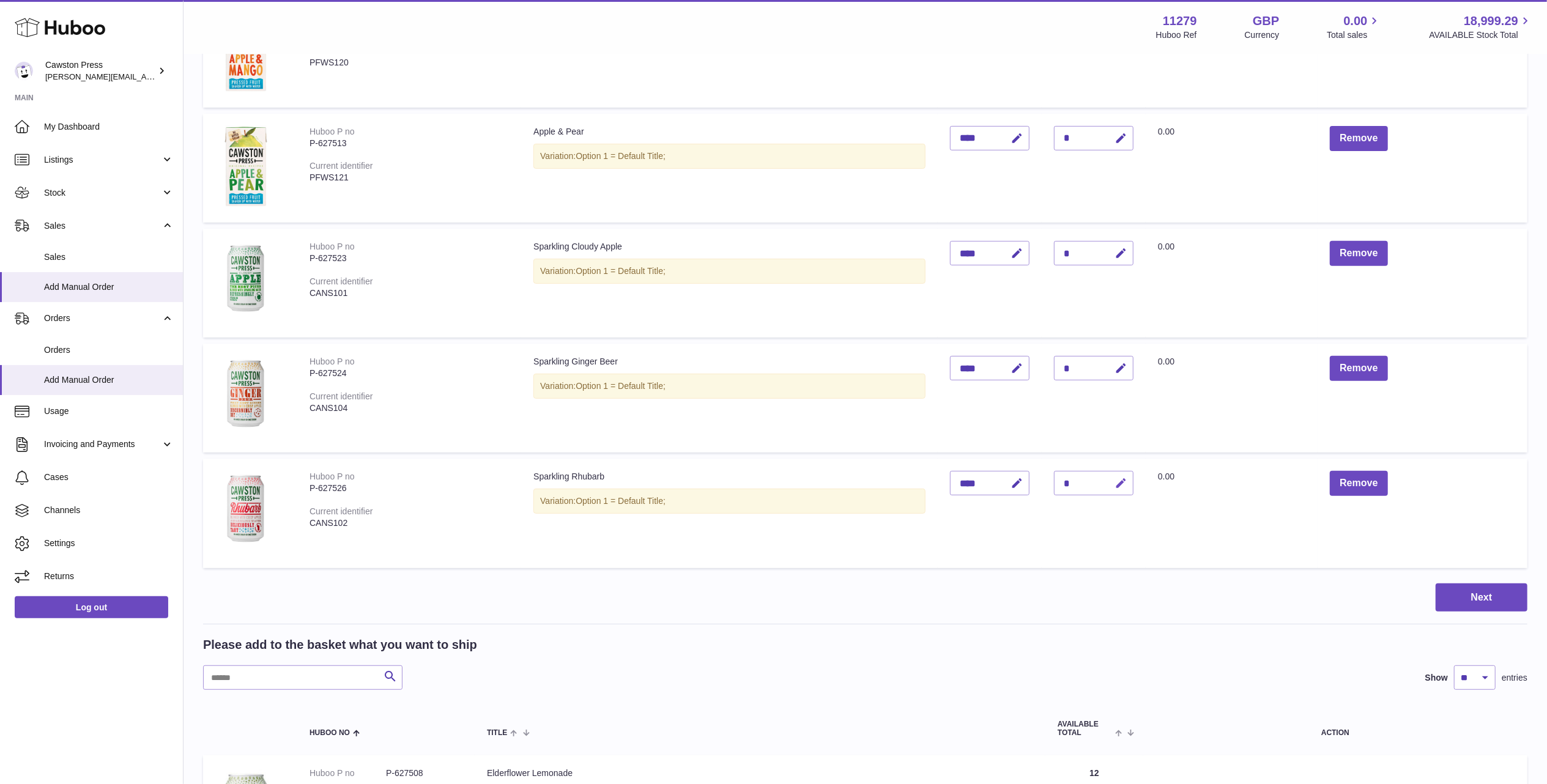
click at [1116, 471] on button "button" at bounding box center [1118, 483] width 29 height 25
type input "*"
click at [1125, 478] on icon "submit" at bounding box center [1121, 483] width 11 height 11
click at [1483, 589] on button "Next" at bounding box center [1481, 598] width 92 height 29
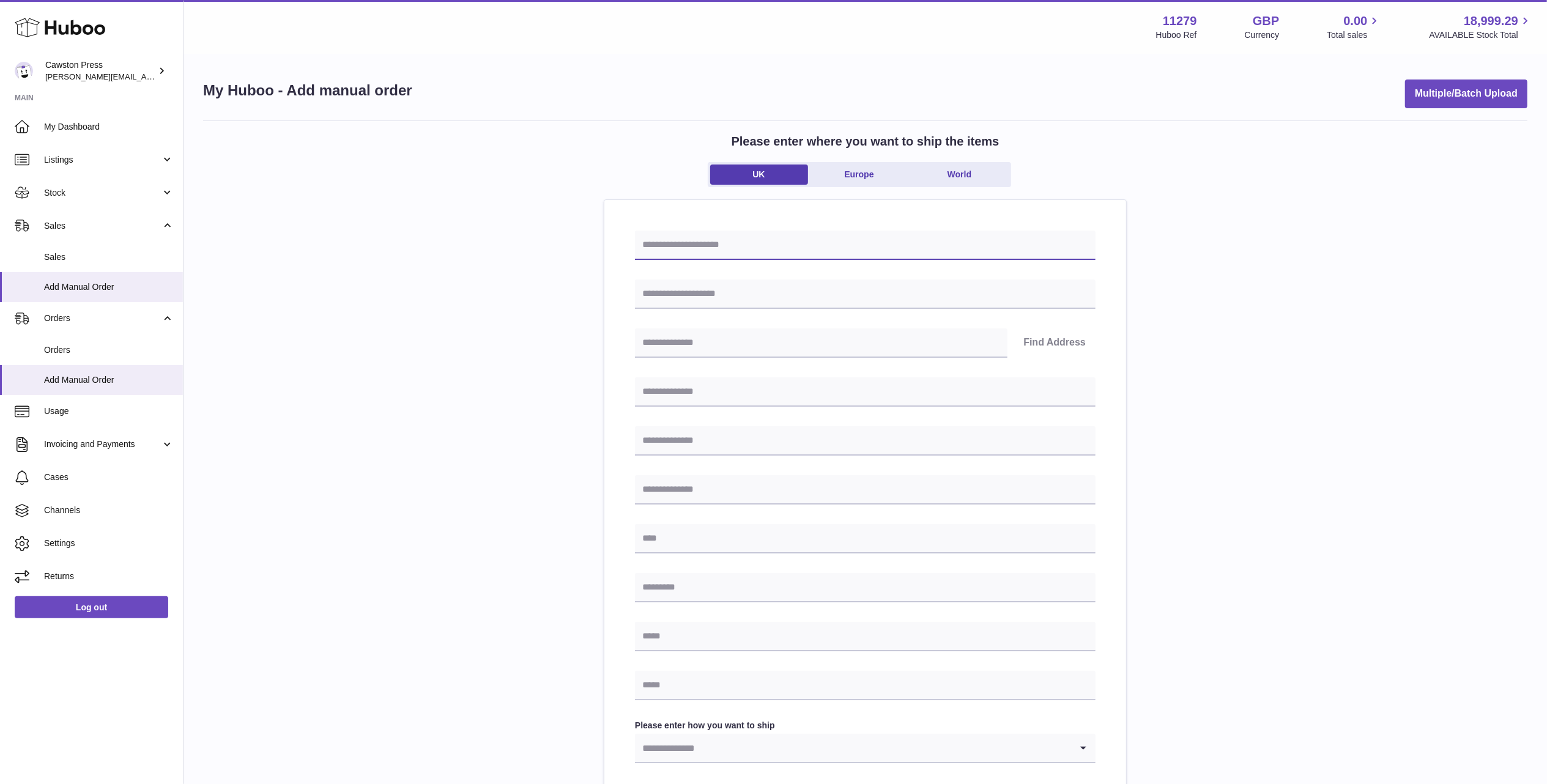
click at [737, 247] on input "text" at bounding box center [865, 245] width 461 height 29
click at [769, 252] on input "text" at bounding box center [865, 245] width 461 height 29
type input "*********"
click at [864, 297] on input "text" at bounding box center [865, 294] width 461 height 29
type input "*********"
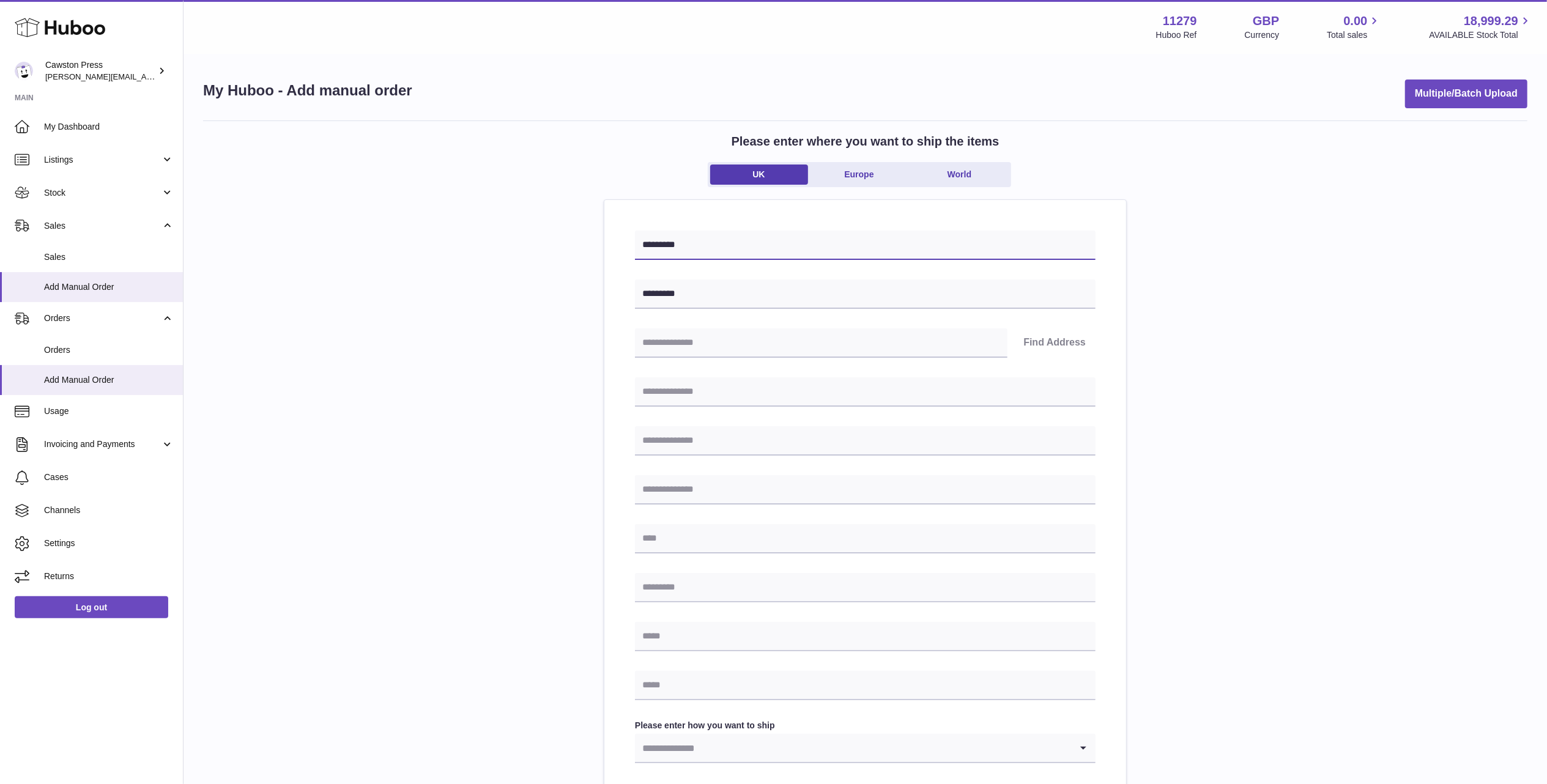
drag, startPoint x: 700, startPoint y: 237, endPoint x: 709, endPoint y: 239, distance: 9.2
click at [703, 239] on input "*********" at bounding box center [865, 245] width 461 height 29
type input "**********"
click at [739, 350] on input "text" at bounding box center [821, 343] width 373 height 29
type input "********"
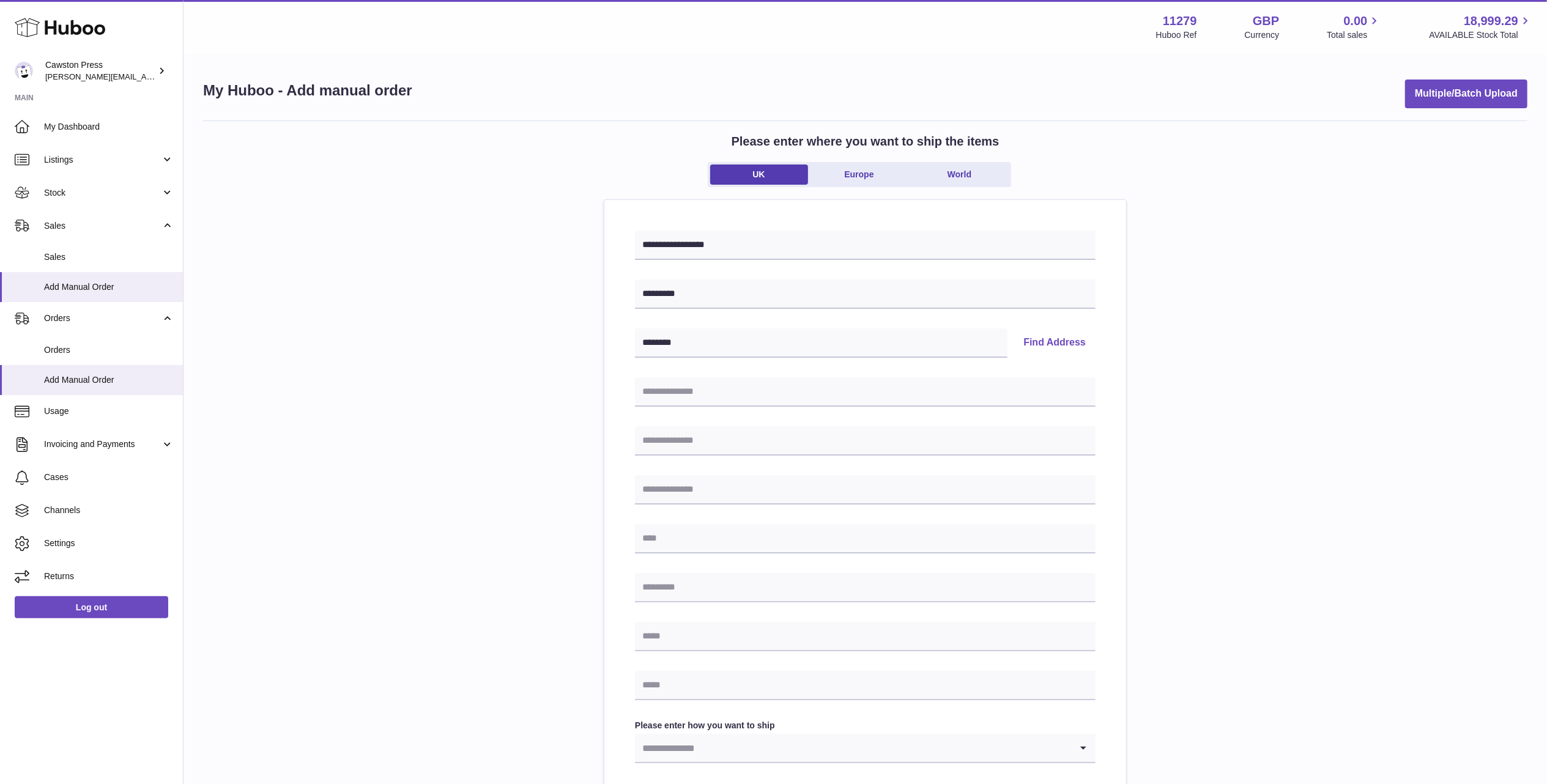
click at [1045, 333] on button "Find Address" at bounding box center [1055, 343] width 82 height 29
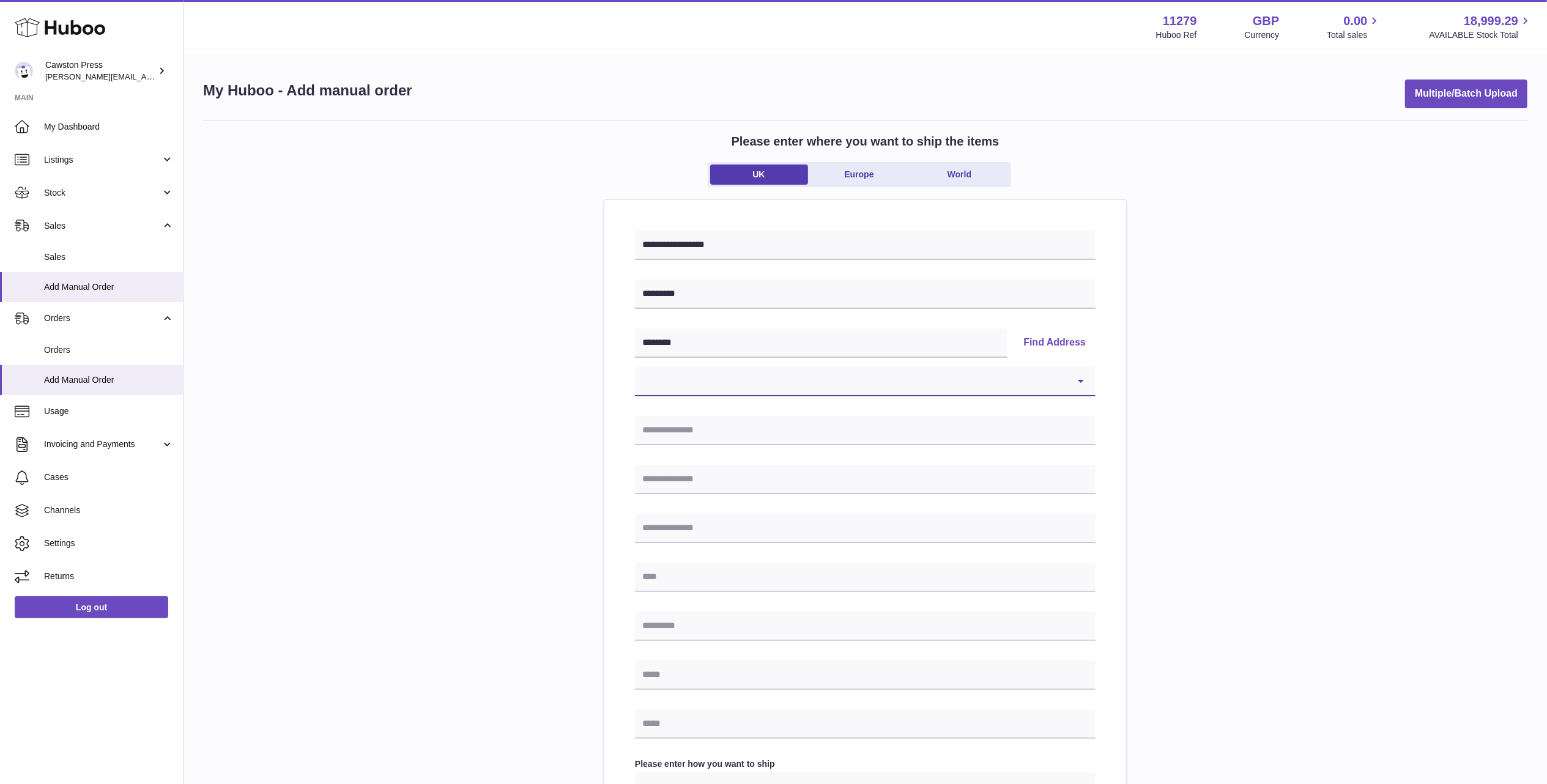
click at [908, 378] on select "**********" at bounding box center [865, 381] width 461 height 29
select select "*"
click at [635, 367] on select "**********" at bounding box center [865, 381] width 461 height 29
type input "**********"
type input "*******"
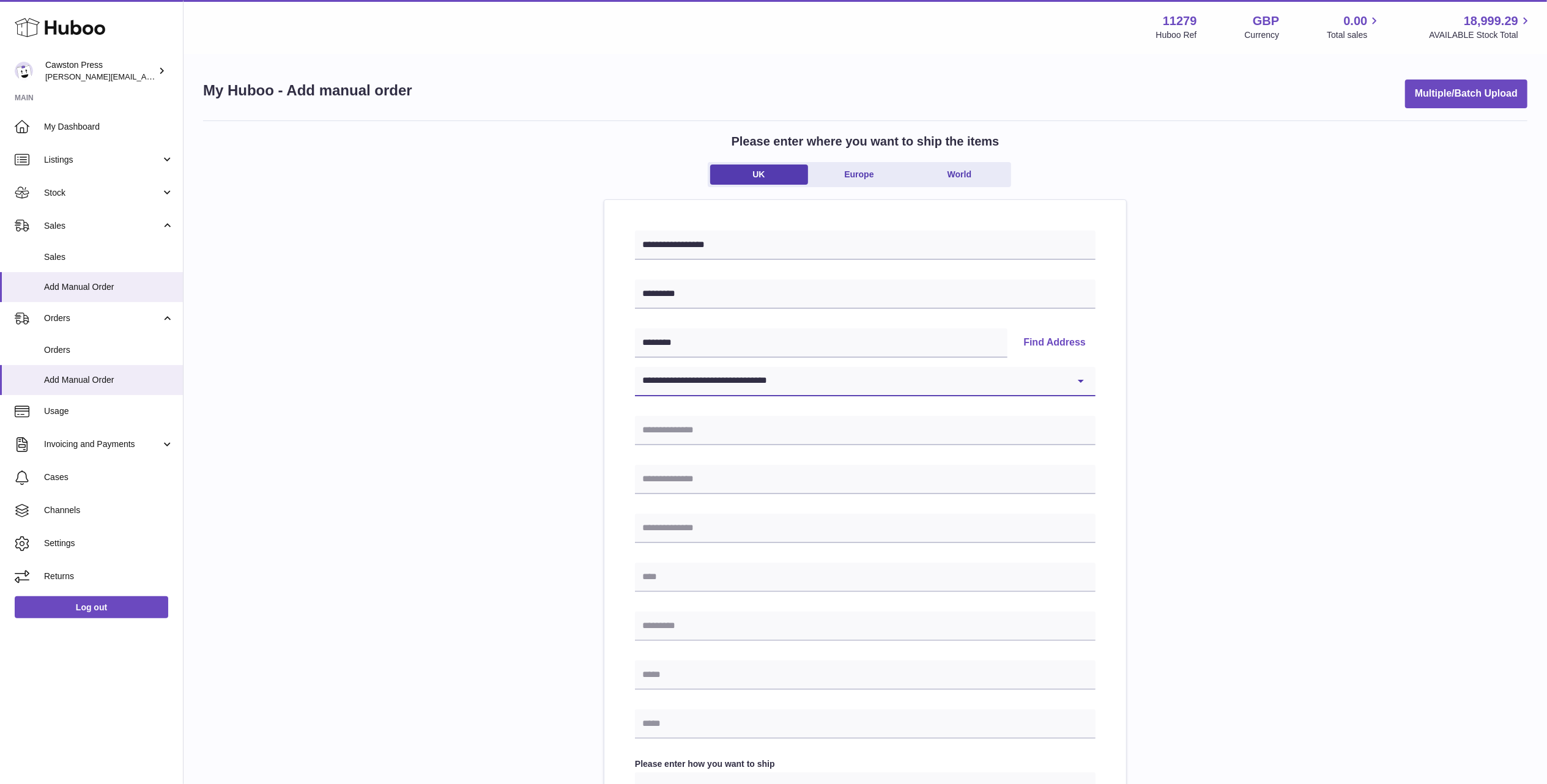
type input "********"
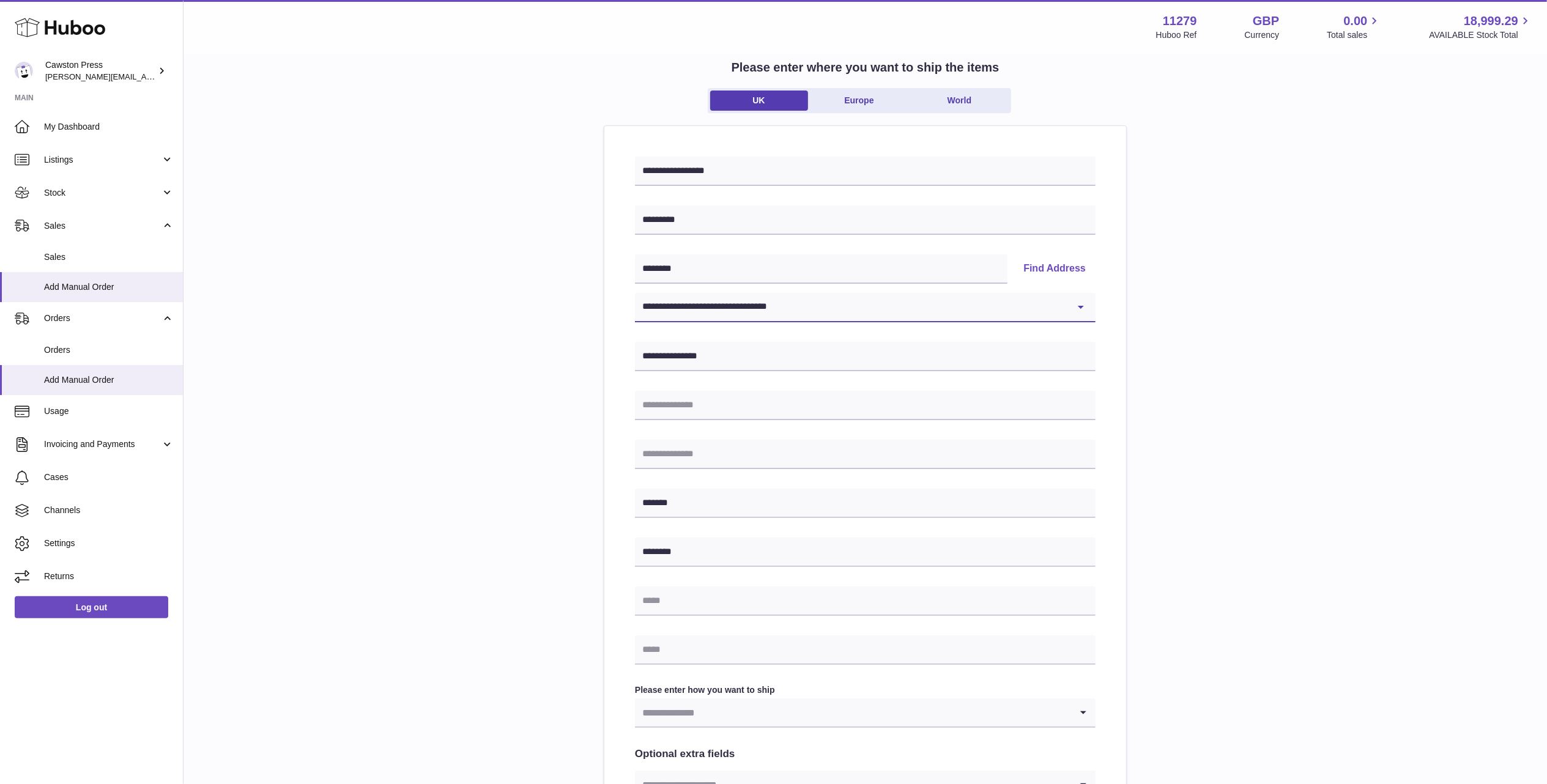
scroll to position [244, 0]
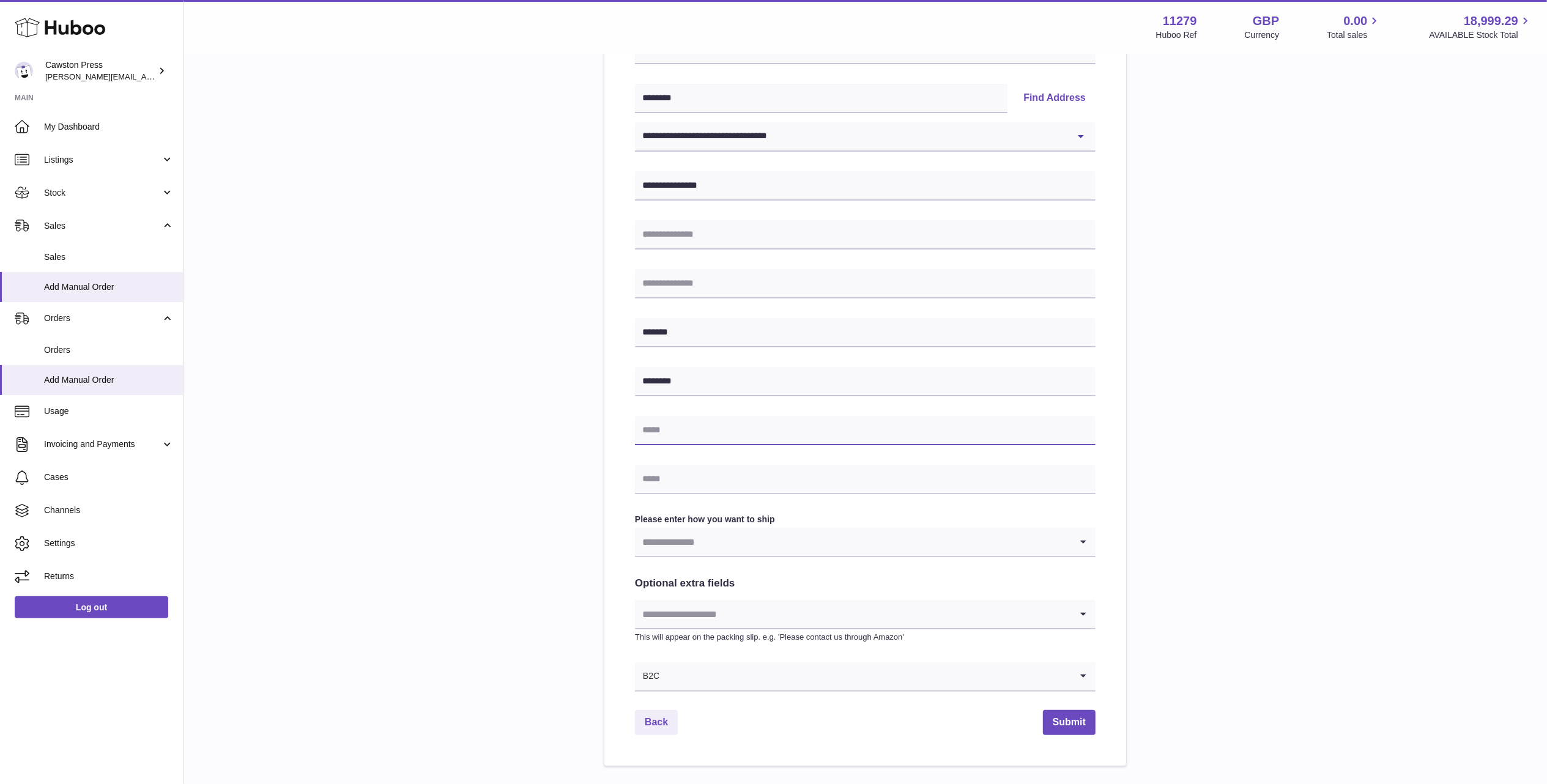
click at [734, 426] on input "text" at bounding box center [865, 431] width 461 height 29
click at [651, 420] on input "text" at bounding box center [865, 431] width 461 height 29
paste input "**********"
type input "**********"
click at [714, 472] on input "text" at bounding box center [865, 480] width 461 height 29
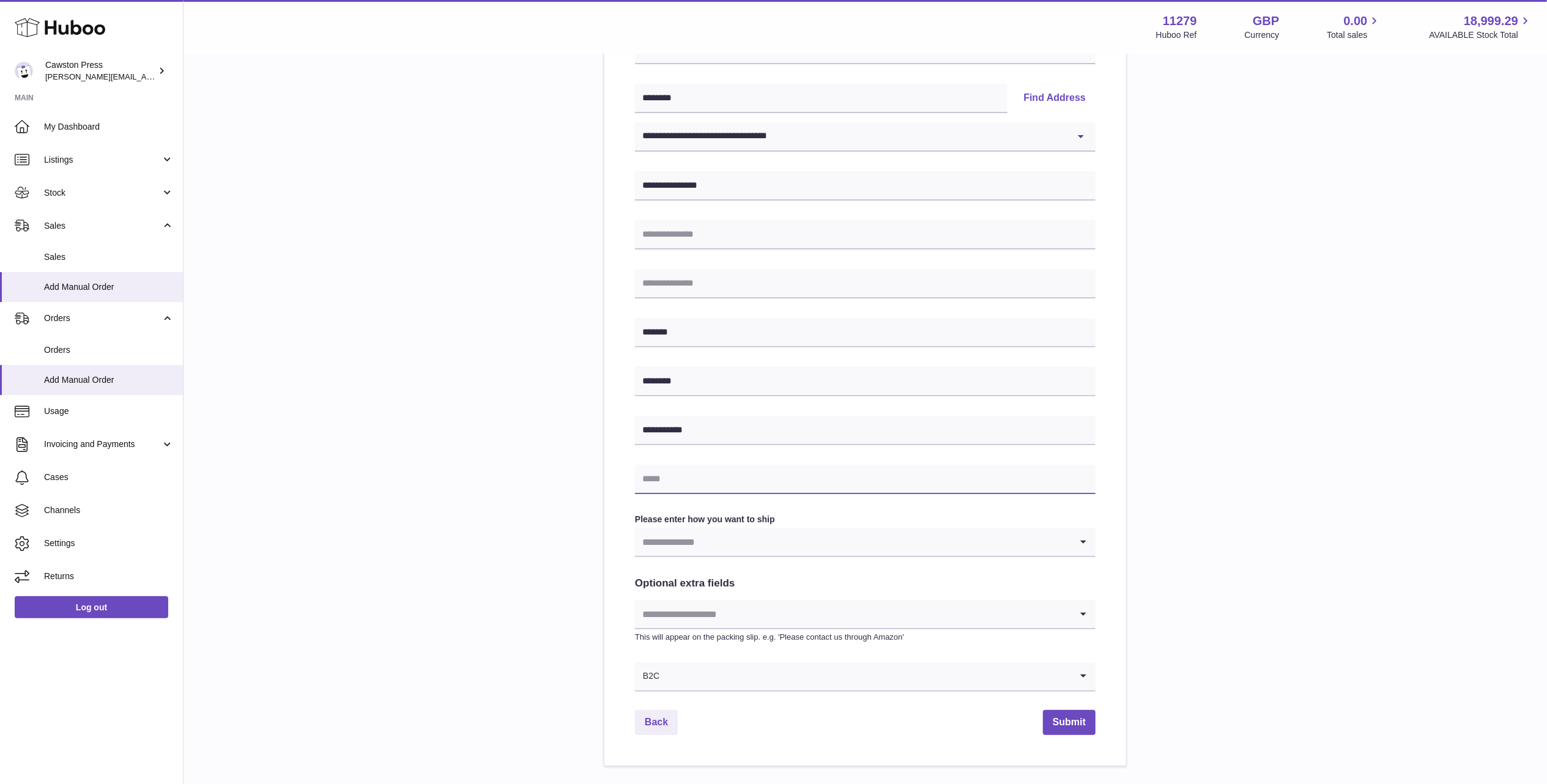
click at [742, 476] on input "text" at bounding box center [865, 480] width 461 height 29
paste input "**********"
type input "**********"
click at [568, 529] on div "**********" at bounding box center [865, 321] width 1324 height 891
click at [722, 537] on input "Search for option" at bounding box center [853, 542] width 436 height 28
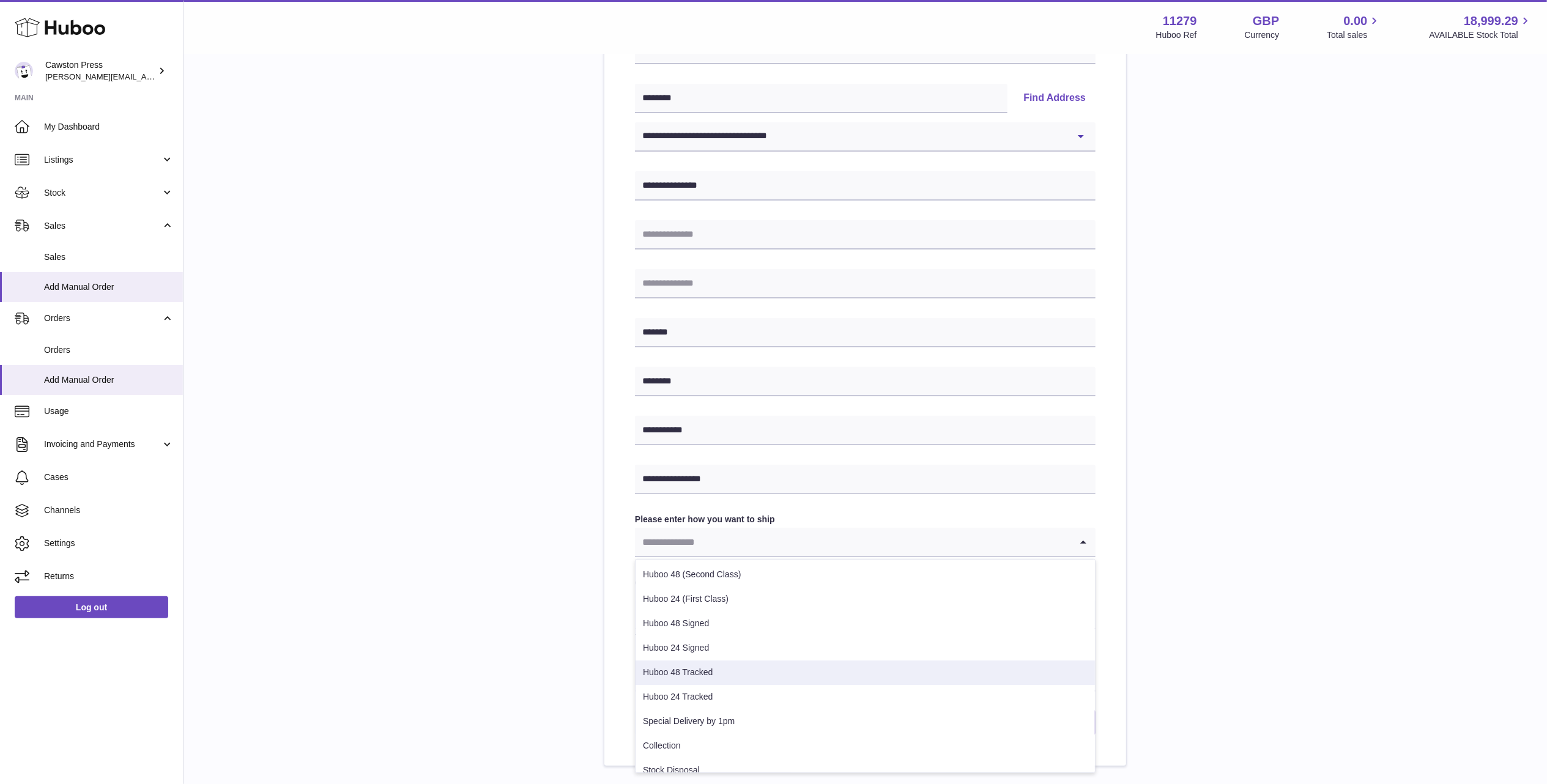
click at [733, 674] on li "Huboo 48 Tracked" at bounding box center [865, 672] width 459 height 24
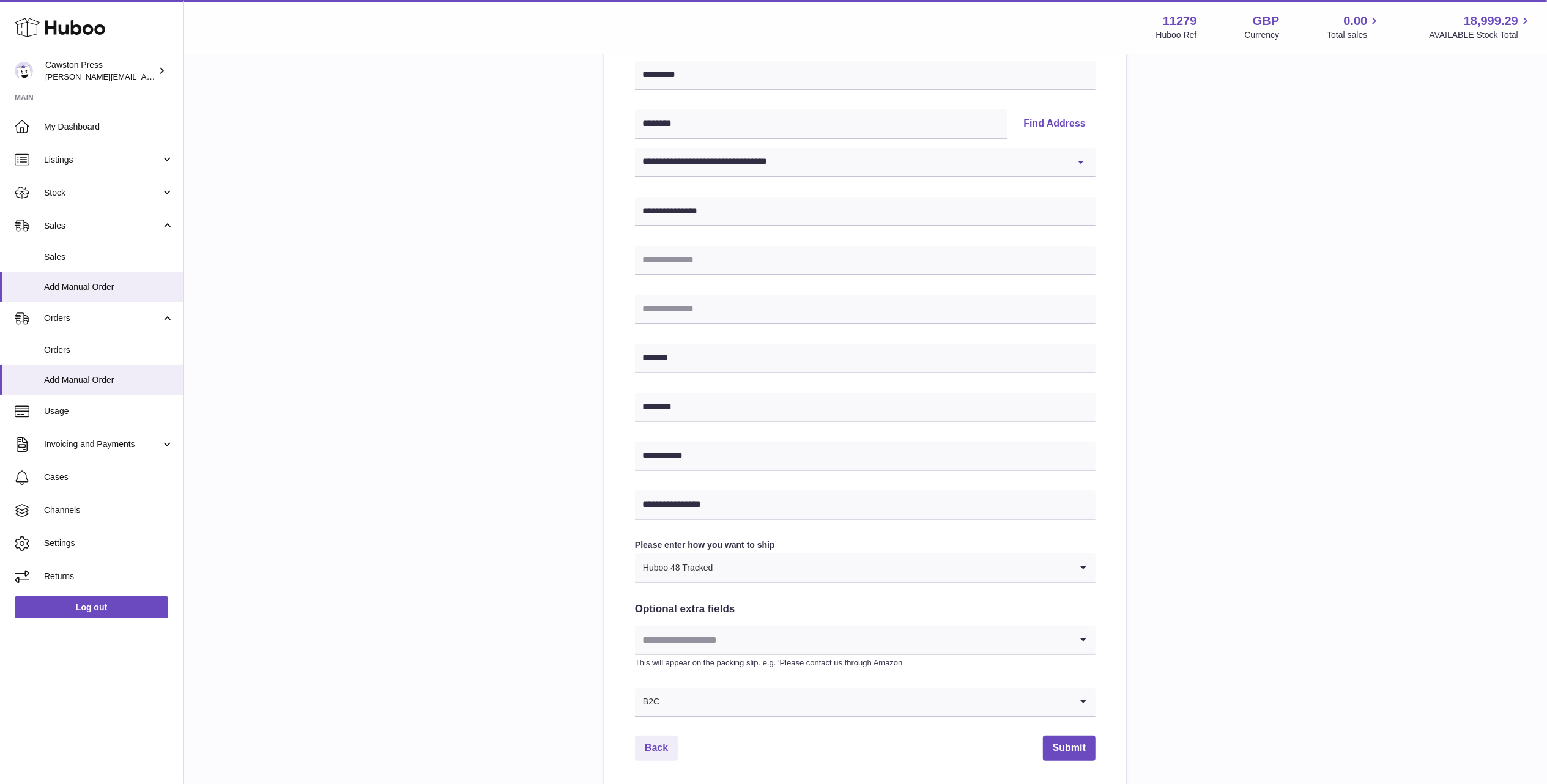
scroll to position [323, 0]
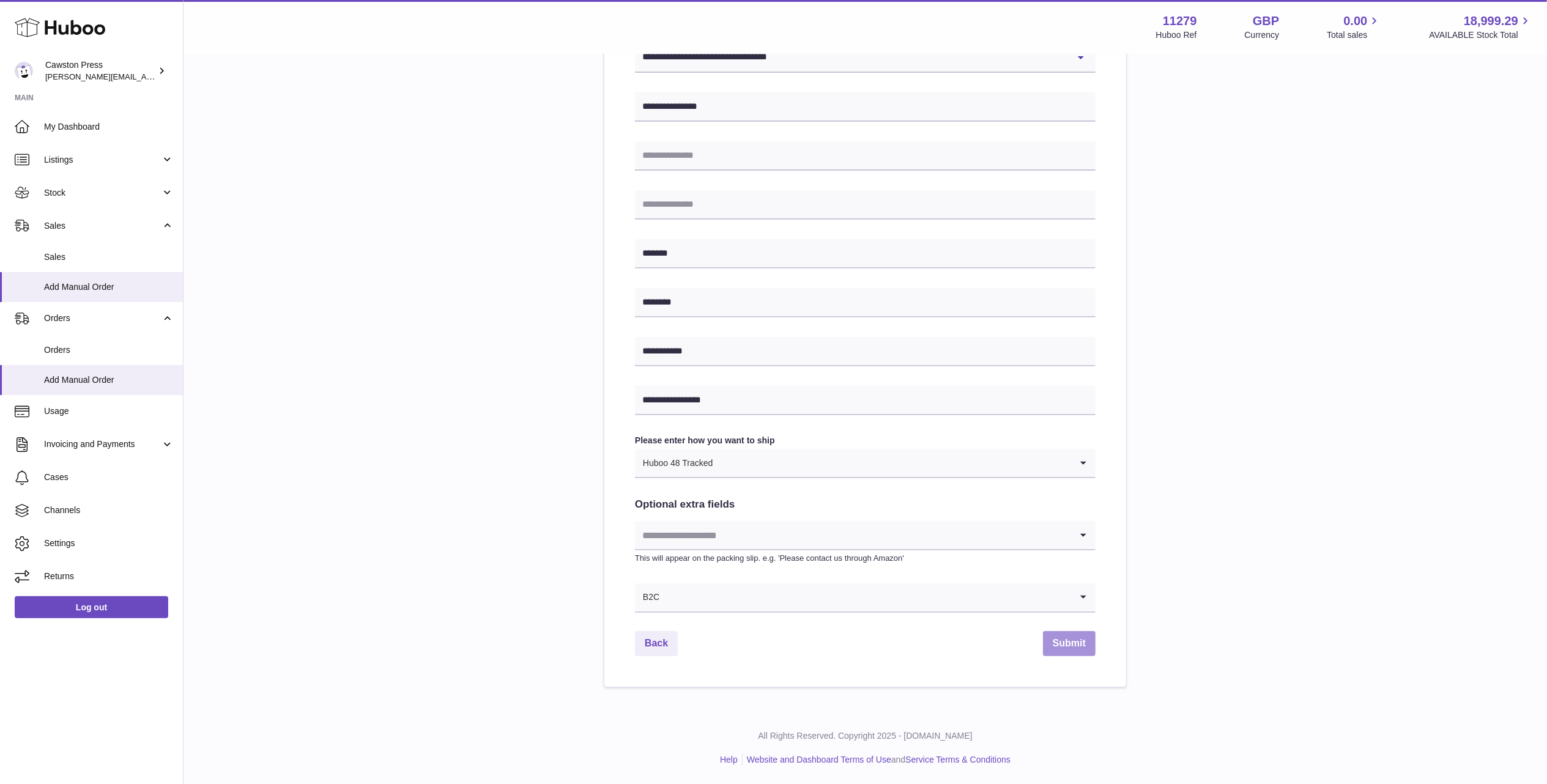
drag, startPoint x: 1069, startPoint y: 639, endPoint x: 1065, endPoint y: 646, distance: 8.1
click at [1069, 641] on button "Submit" at bounding box center [1069, 643] width 52 height 25
